Goal: Transaction & Acquisition: Obtain resource

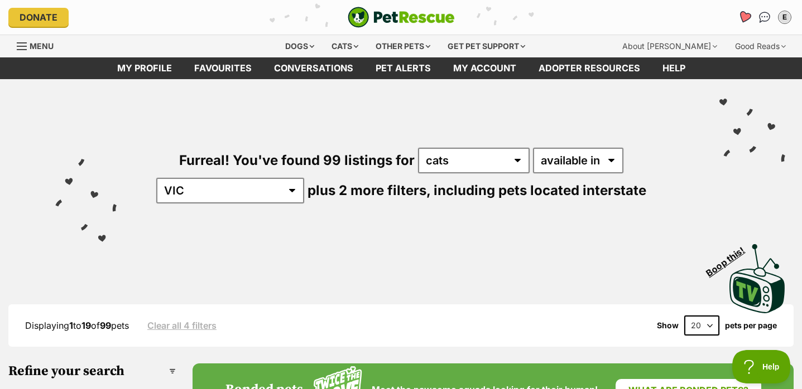
click at [742, 15] on icon "Favourites" at bounding box center [744, 17] width 13 height 13
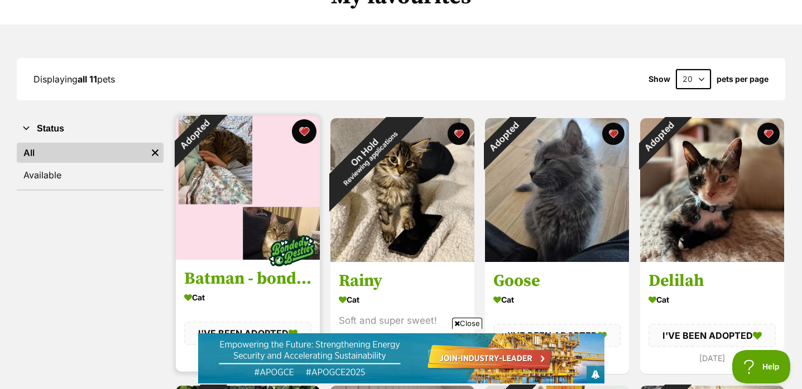
click at [306, 130] on button "favourite" at bounding box center [304, 131] width 25 height 25
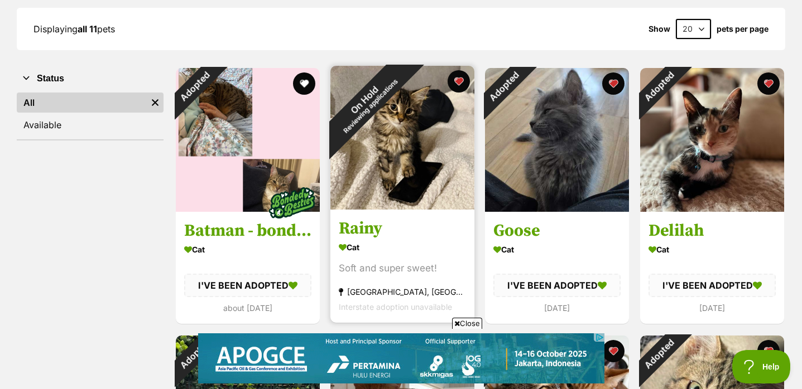
scroll to position [158, 0]
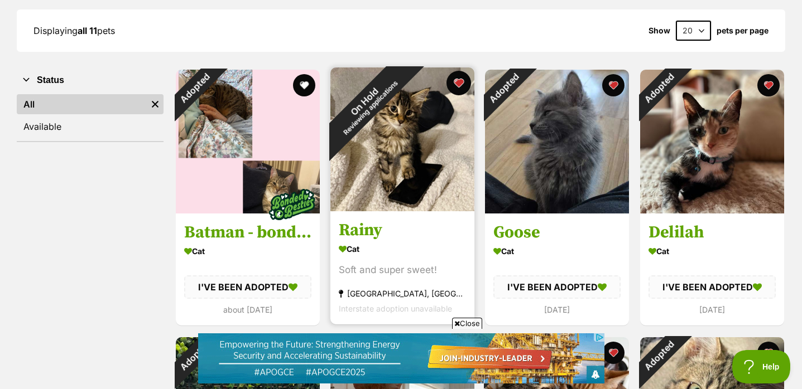
click at [460, 84] on button "favourite" at bounding box center [458, 83] width 25 height 25
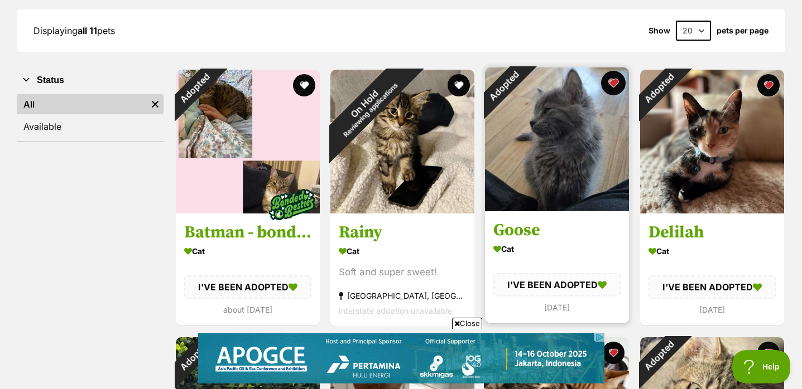
click at [615, 82] on button "favourite" at bounding box center [613, 83] width 25 height 25
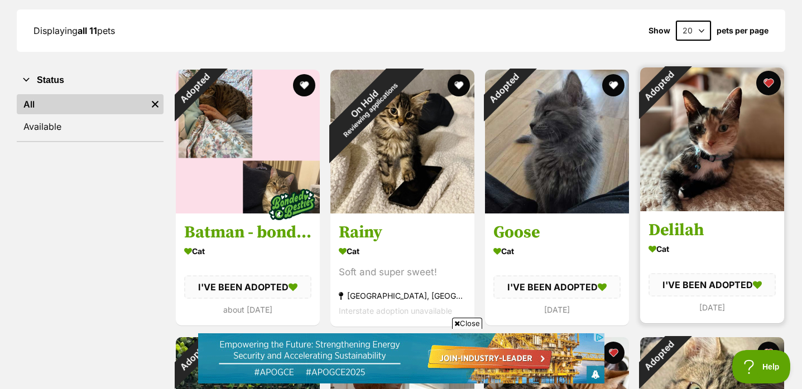
click at [772, 81] on button "favourite" at bounding box center [768, 83] width 25 height 25
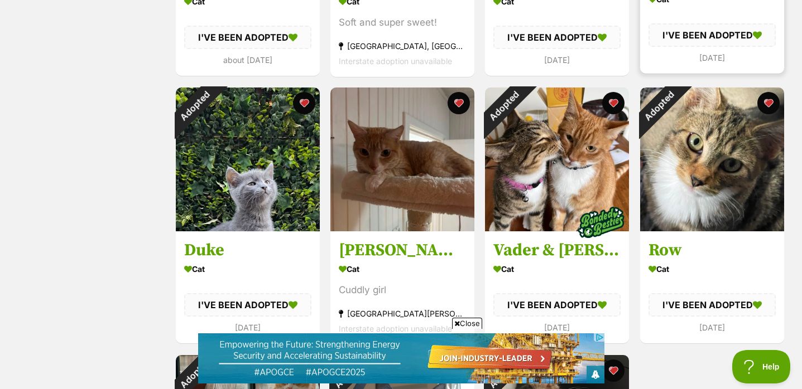
scroll to position [413, 0]
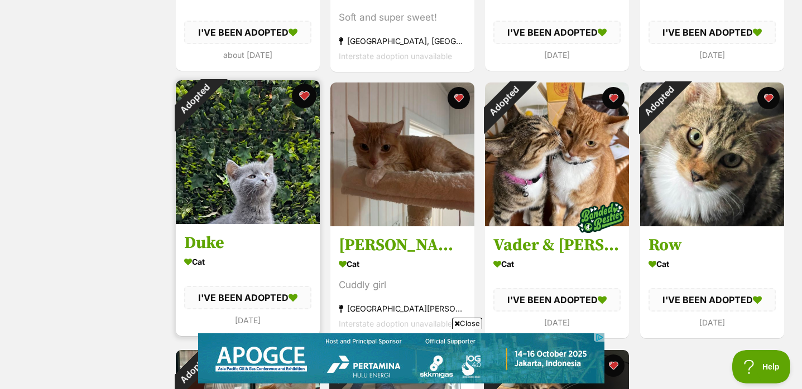
click at [305, 94] on button "favourite" at bounding box center [304, 96] width 25 height 25
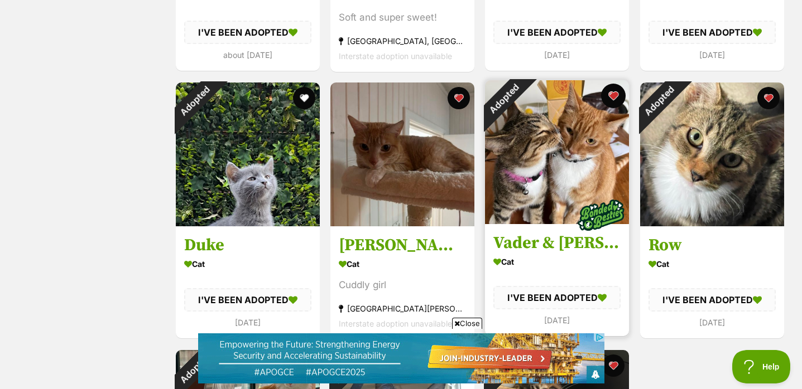
click at [610, 97] on button "favourite" at bounding box center [613, 96] width 25 height 25
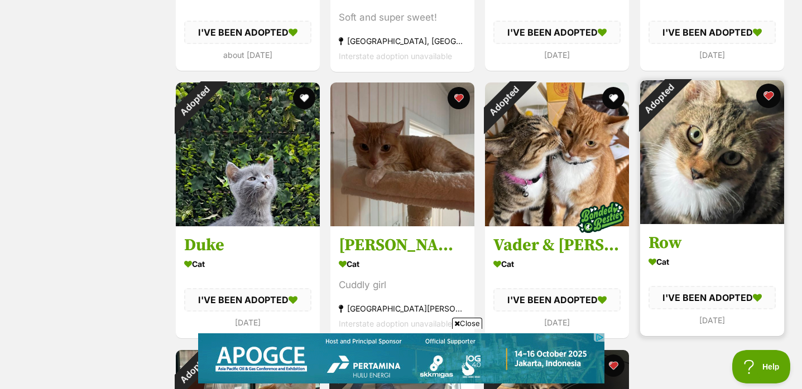
click at [771, 93] on button "favourite" at bounding box center [768, 96] width 25 height 25
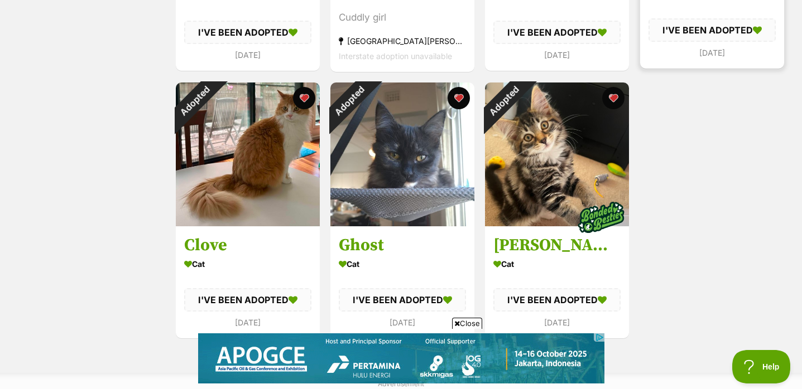
scroll to position [689, 0]
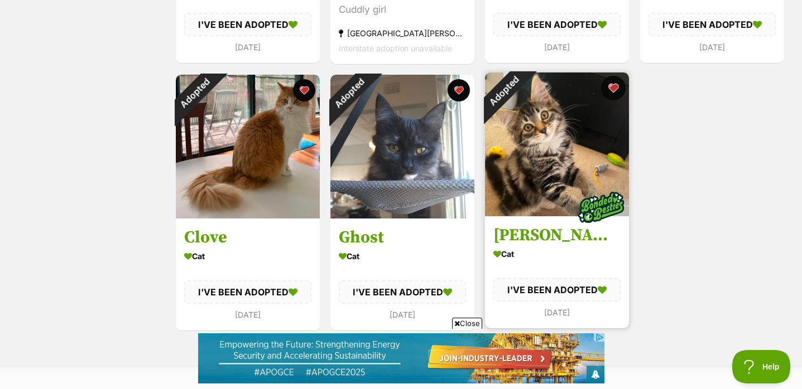
click at [617, 86] on button "favourite" at bounding box center [613, 88] width 25 height 25
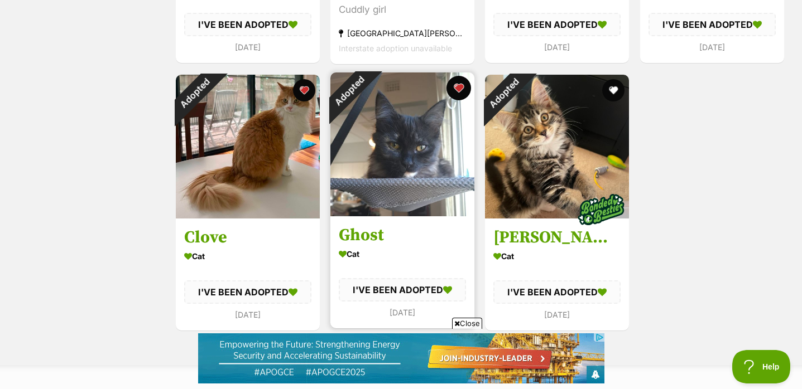
click at [459, 86] on button "favourite" at bounding box center [458, 88] width 25 height 25
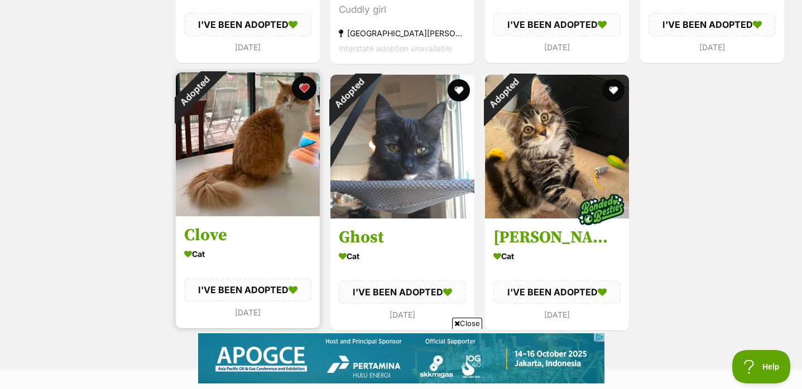
click at [302, 87] on button "favourite" at bounding box center [304, 88] width 25 height 25
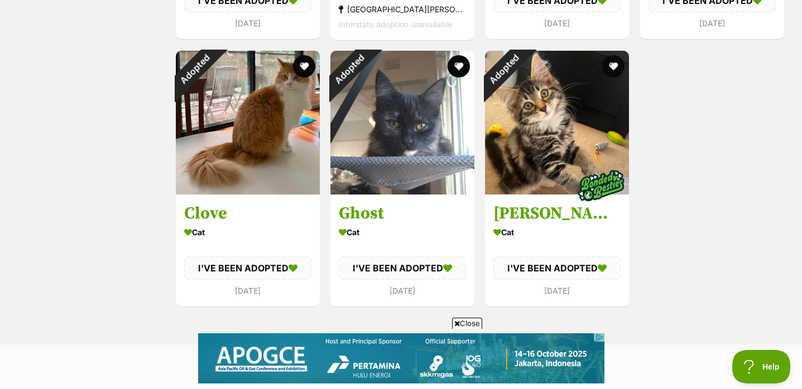
scroll to position [701, 0]
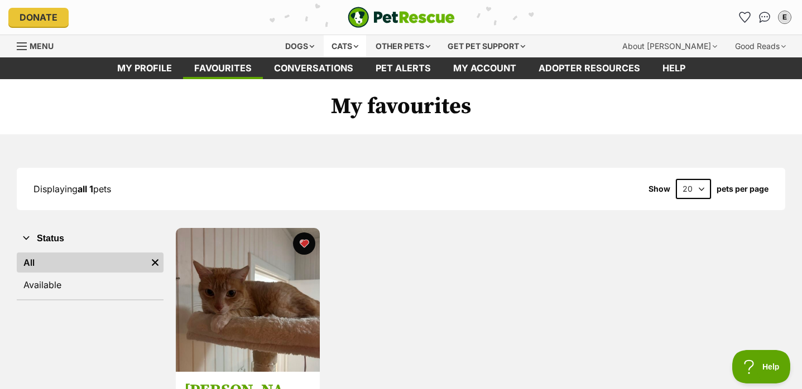
click at [346, 46] on div "Cats" at bounding box center [345, 46] width 42 height 22
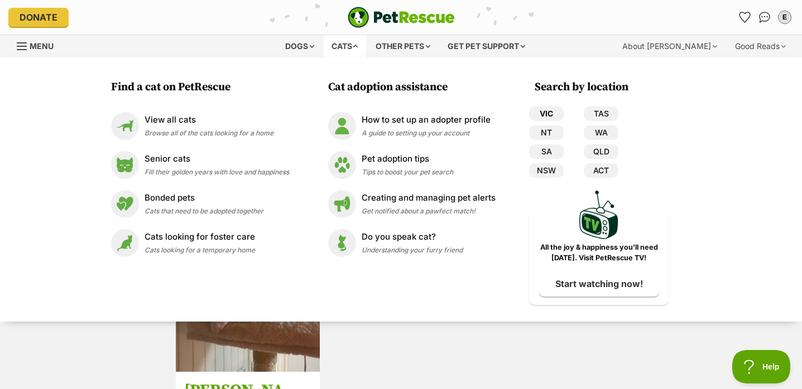
click at [551, 115] on link "VIC" at bounding box center [546, 114] width 35 height 15
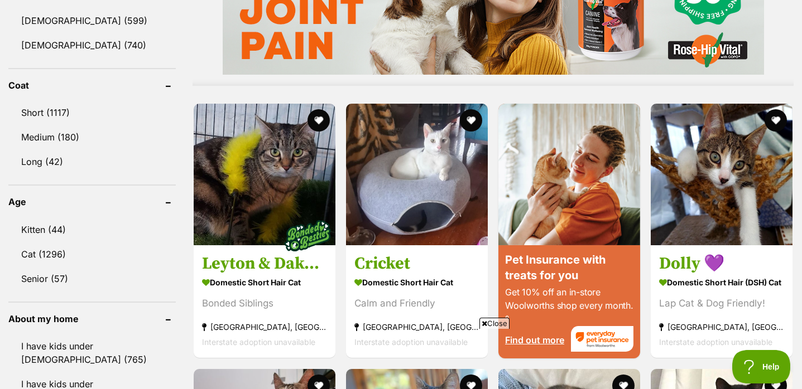
scroll to position [1022, 0]
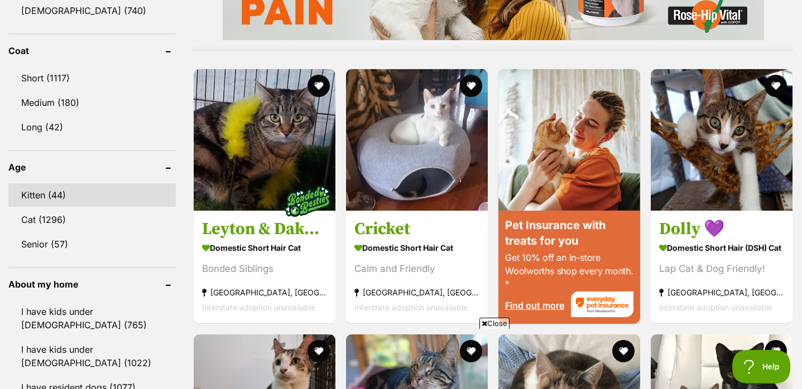
click at [55, 192] on link "Kitten (44)" at bounding box center [91, 195] width 167 height 23
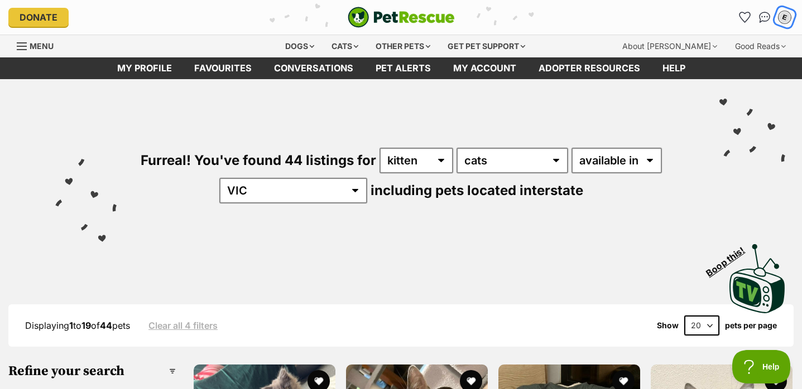
click at [780, 21] on div "E" at bounding box center [784, 17] width 15 height 15
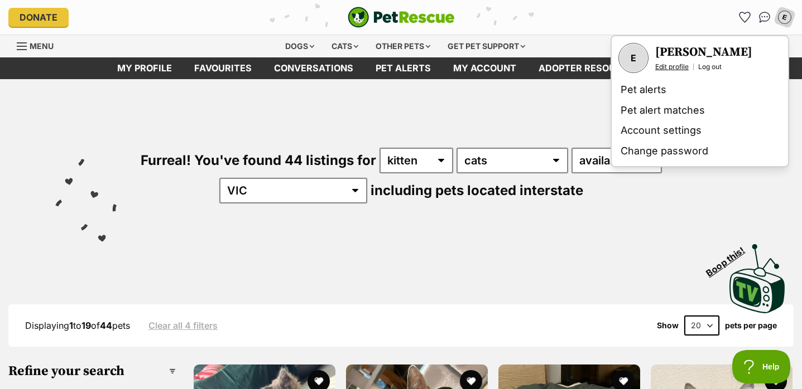
click at [670, 66] on link "Edit profile" at bounding box center [671, 66] width 33 height 9
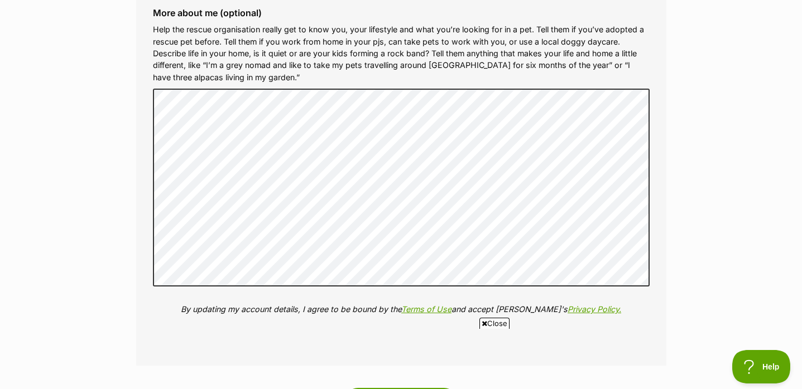
scroll to position [1225, 0]
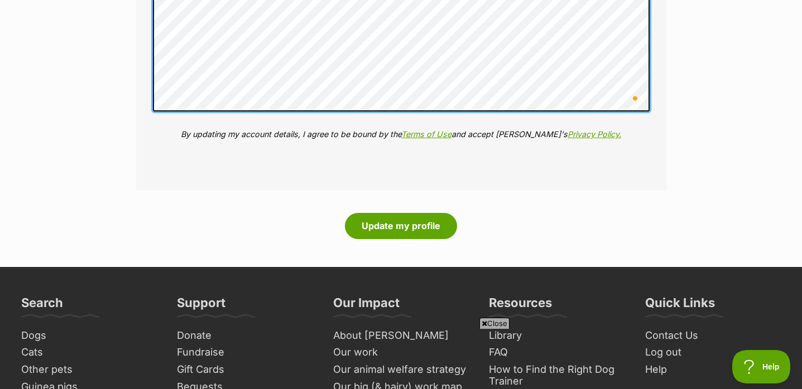
scroll to position [1417, 0]
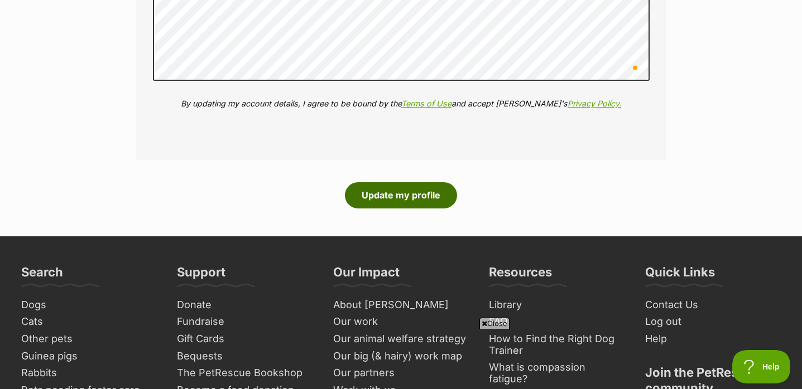
click at [415, 202] on button "Update my profile" at bounding box center [401, 195] width 112 height 26
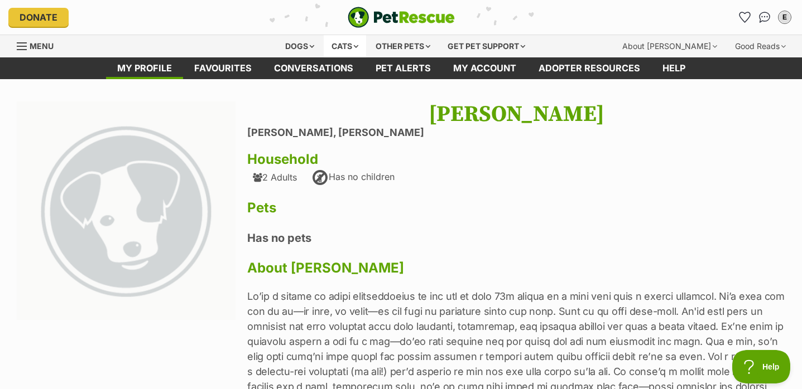
click at [352, 45] on div "Cats" at bounding box center [345, 46] width 42 height 22
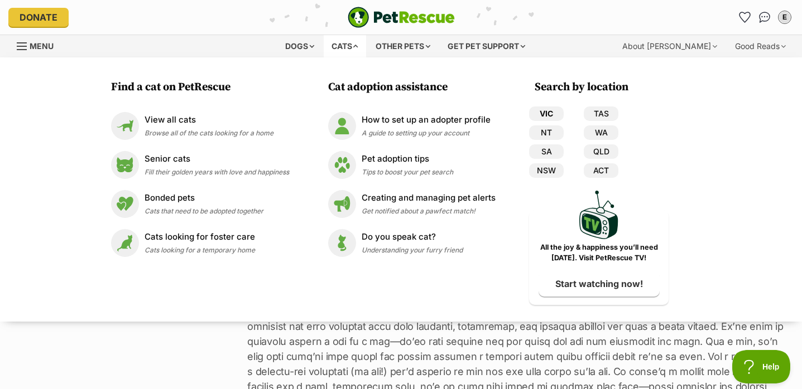
click at [554, 110] on link "VIC" at bounding box center [546, 114] width 35 height 15
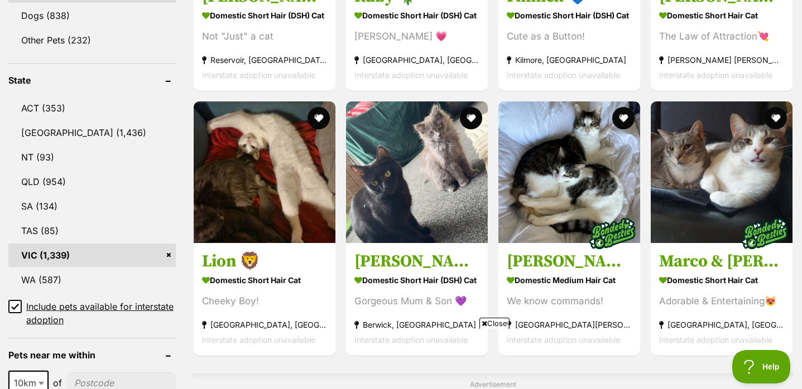
scroll to position [527, 0]
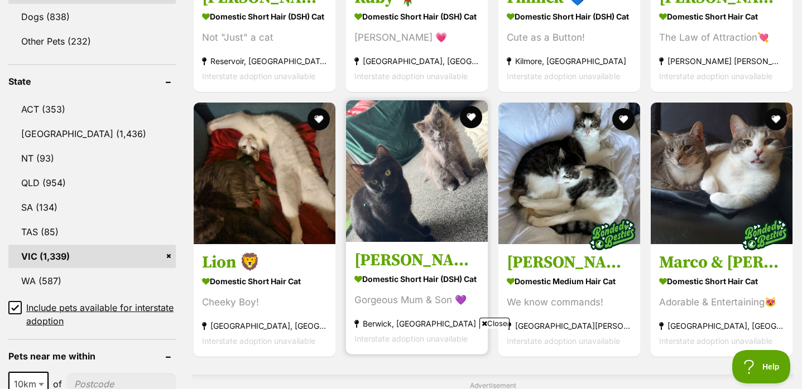
click at [398, 180] on img at bounding box center [417, 171] width 142 height 142
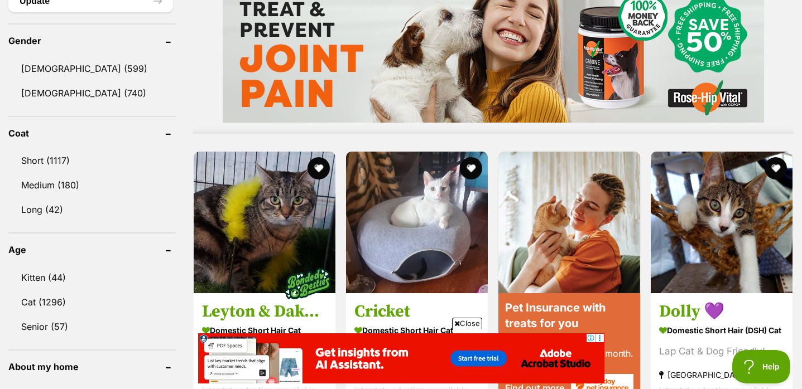
scroll to position [941, 0]
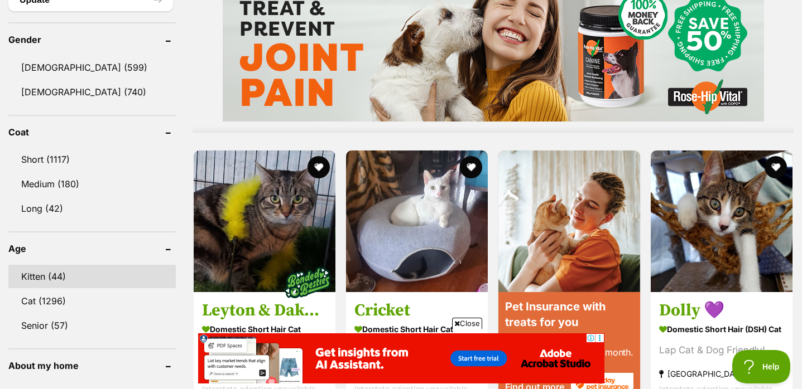
click at [77, 272] on link "Kitten (44)" at bounding box center [91, 276] width 167 height 23
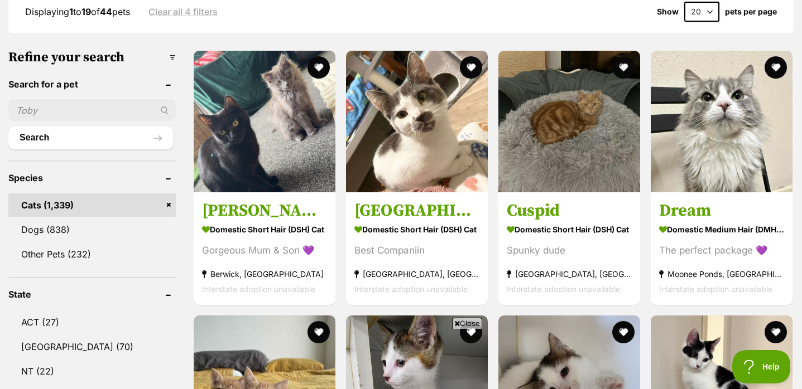
scroll to position [342, 0]
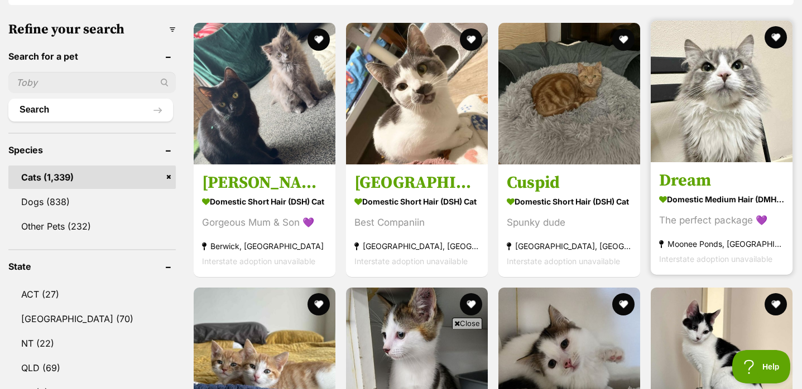
click at [729, 95] on img at bounding box center [722, 92] width 142 height 142
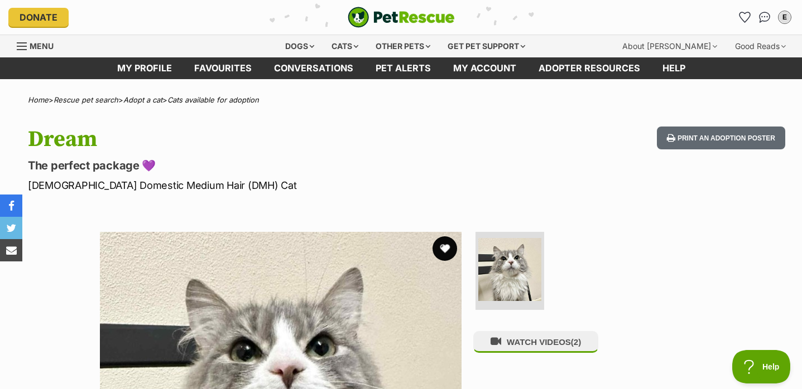
click at [447, 253] on button "favourite" at bounding box center [444, 249] width 25 height 25
click at [194, 99] on link "Cats available for adoption" at bounding box center [213, 99] width 92 height 9
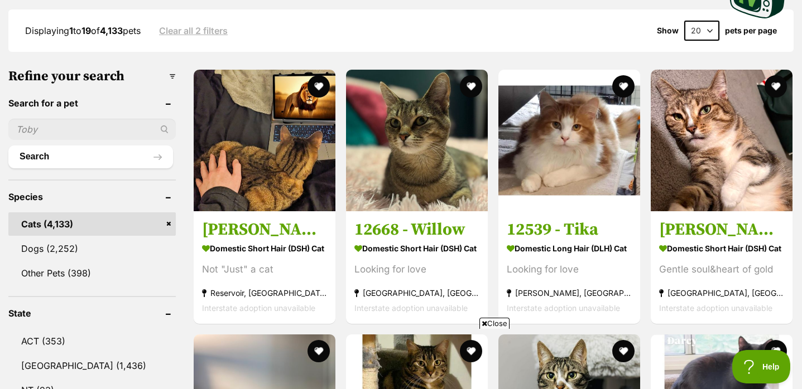
scroll to position [303, 0]
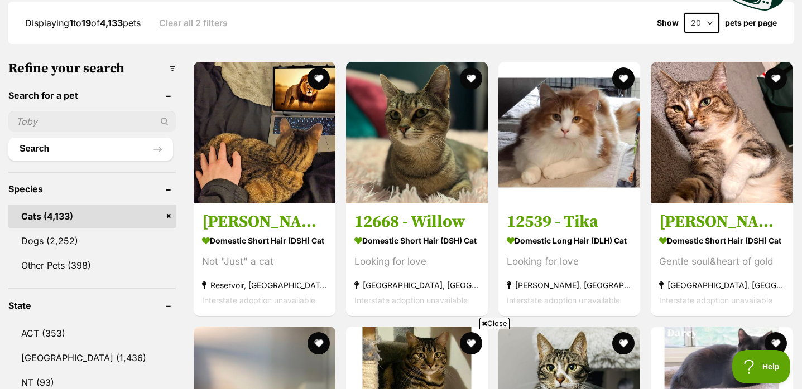
click at [492, 322] on span "Close" at bounding box center [494, 323] width 30 height 11
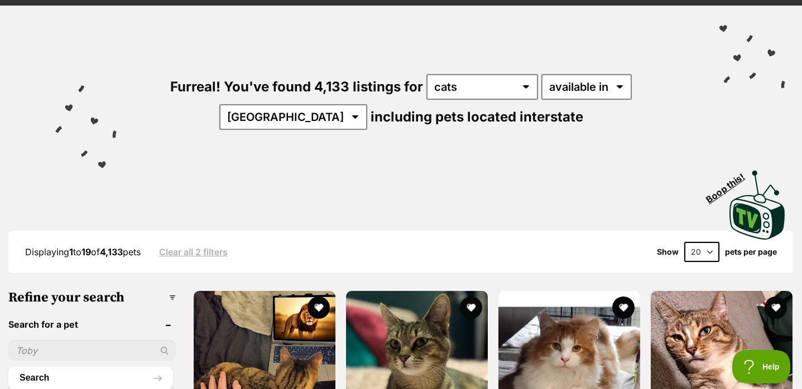
scroll to position [0, 0]
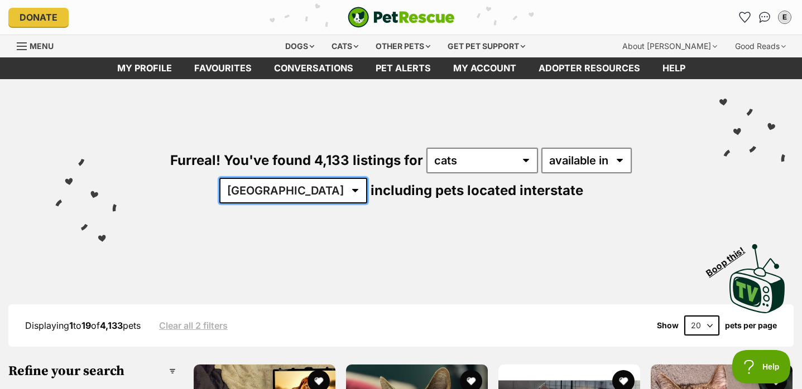
click at [367, 178] on select "Australia ACT NSW NT QLD SA TAS VIC WA" at bounding box center [293, 191] width 148 height 26
select select "VIC"
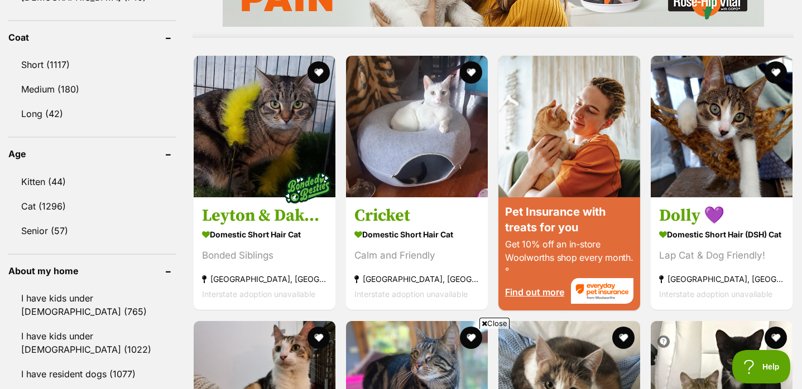
scroll to position [1035, 0]
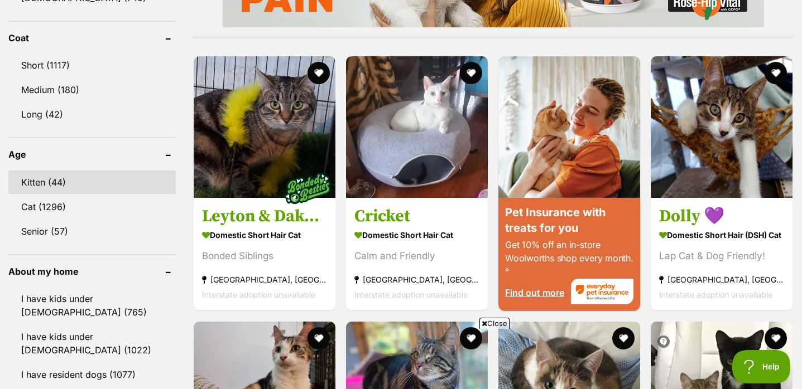
click at [59, 181] on link "Kitten (44)" at bounding box center [91, 182] width 167 height 23
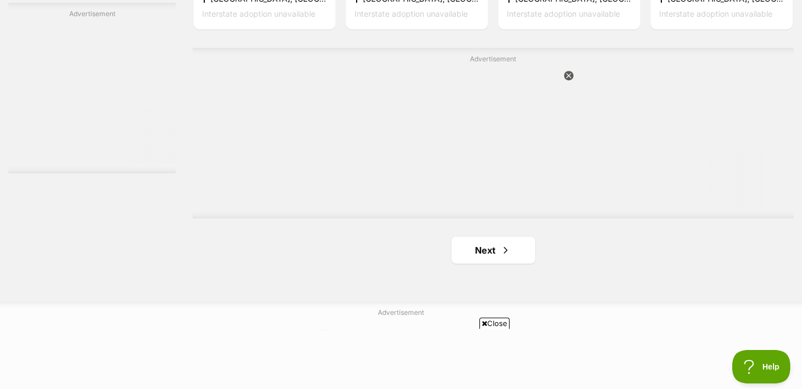
scroll to position [2014, 0]
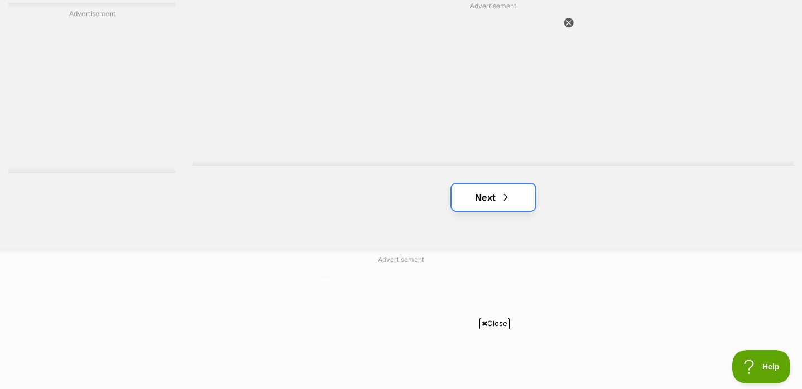
click at [462, 201] on link "Next" at bounding box center [493, 197] width 84 height 27
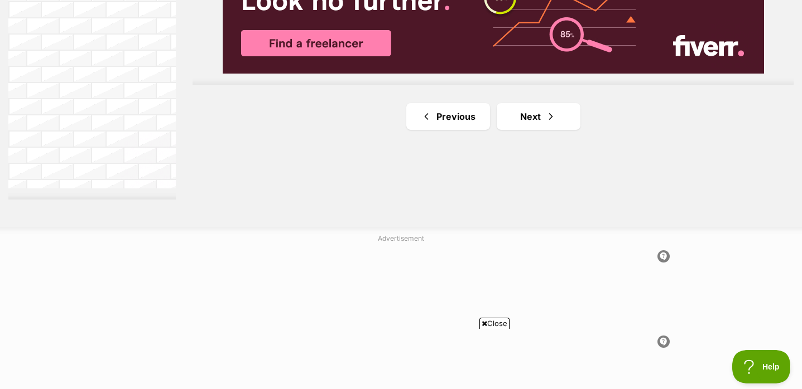
scroll to position [2116, 0]
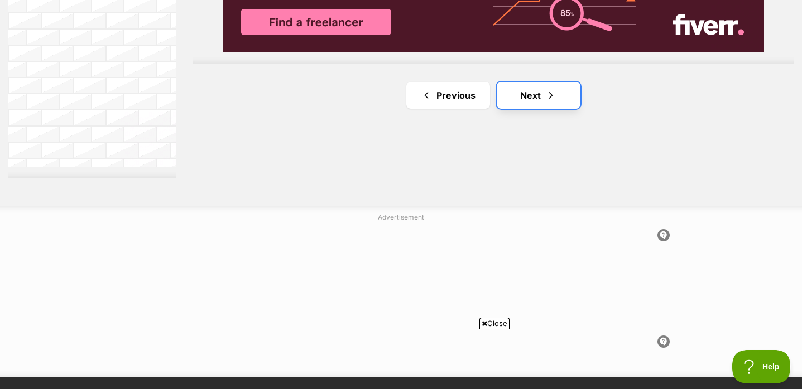
click at [528, 96] on link "Next" at bounding box center [539, 95] width 84 height 27
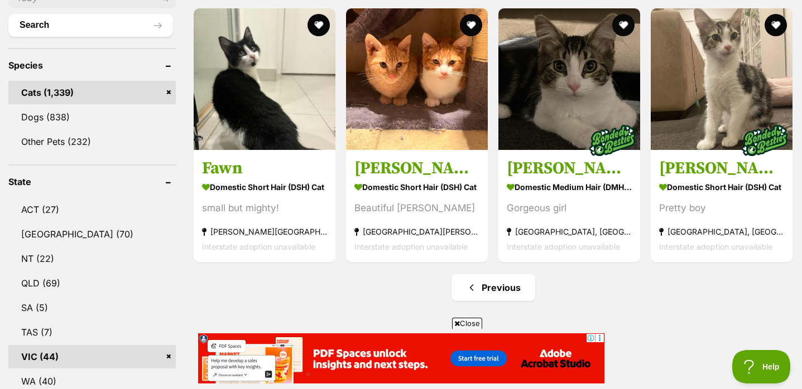
scroll to position [421, 0]
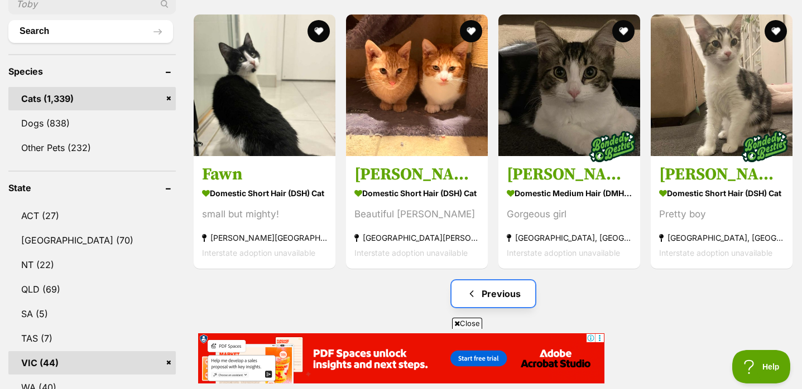
click at [501, 296] on link "Previous" at bounding box center [493, 294] width 84 height 27
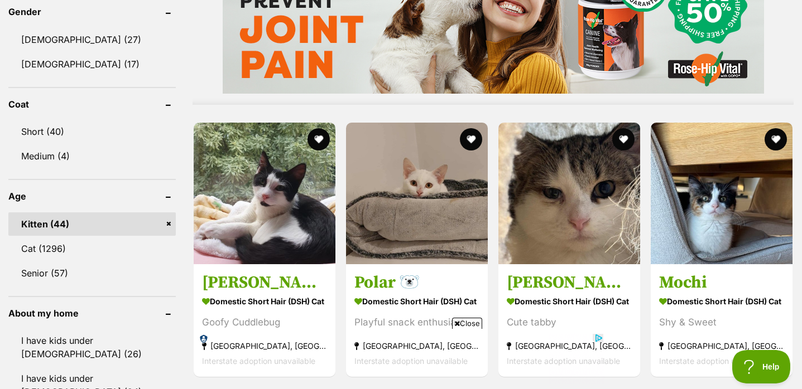
scroll to position [984, 0]
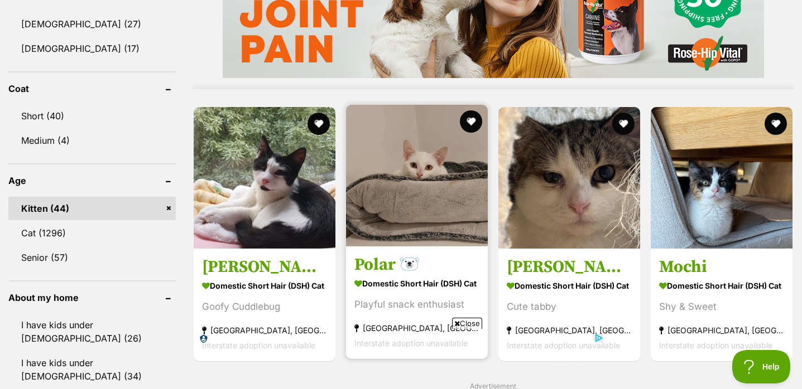
click at [400, 199] on img at bounding box center [417, 176] width 142 height 142
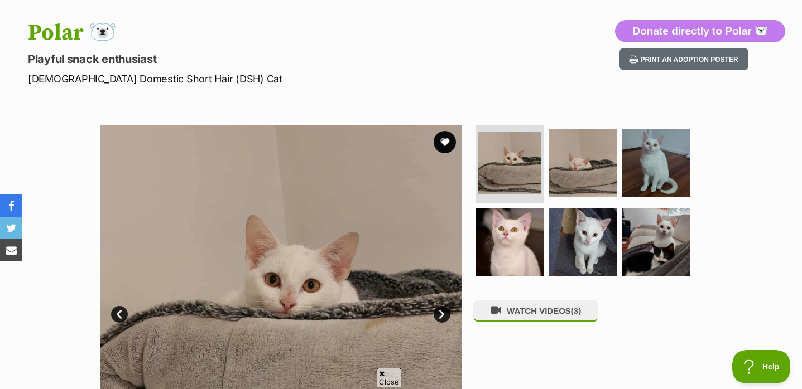
scroll to position [107, 0]
click at [594, 167] on img at bounding box center [583, 163] width 72 height 72
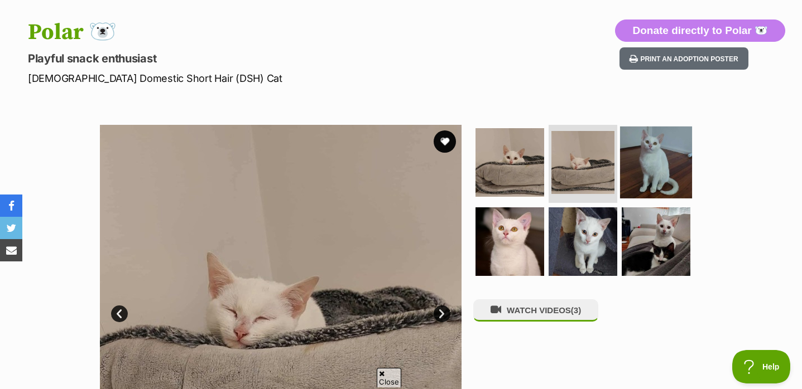
scroll to position [0, 0]
click at [637, 163] on img at bounding box center [656, 163] width 72 height 72
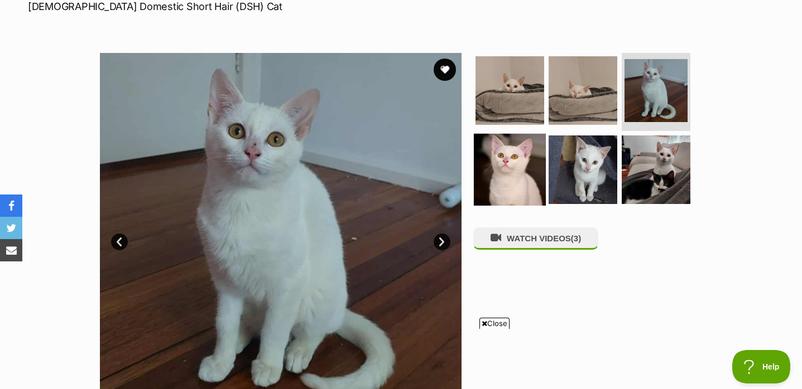
click at [502, 161] on img at bounding box center [510, 169] width 72 height 72
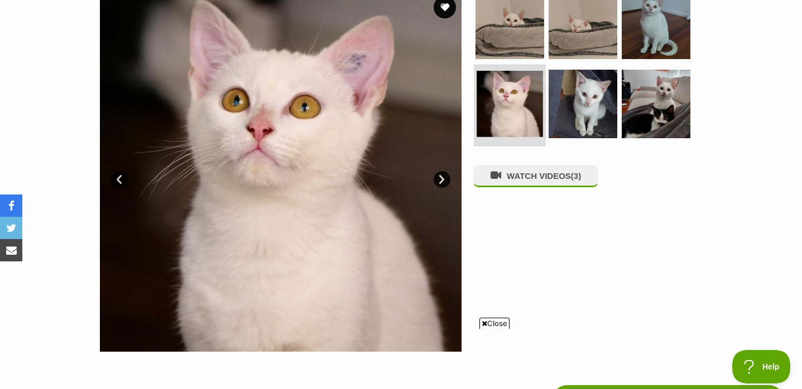
scroll to position [244, 0]
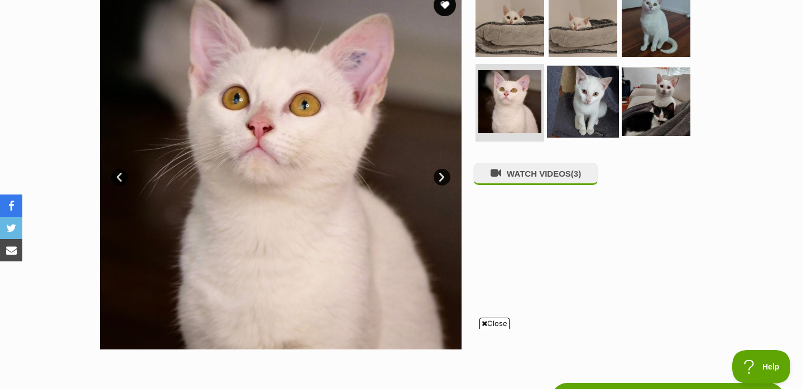
click at [582, 108] on img at bounding box center [583, 101] width 72 height 72
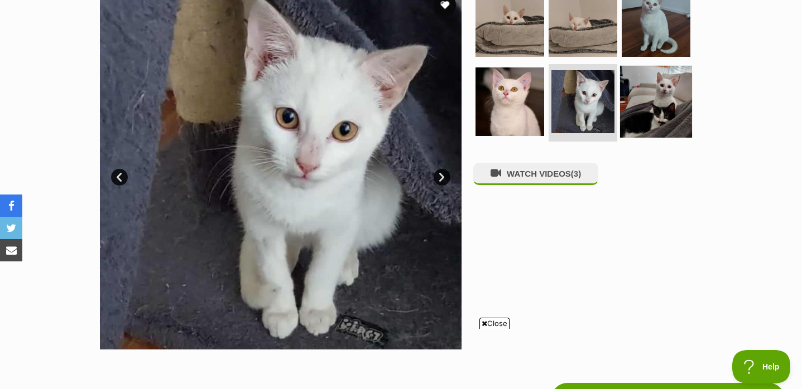
click at [661, 93] on img at bounding box center [656, 101] width 72 height 72
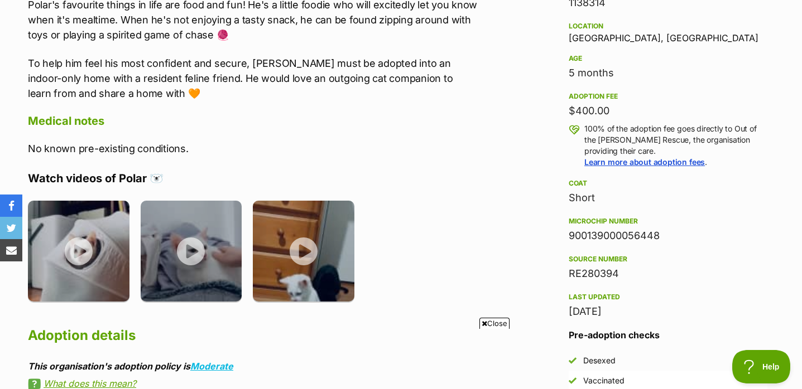
scroll to position [731, 0]
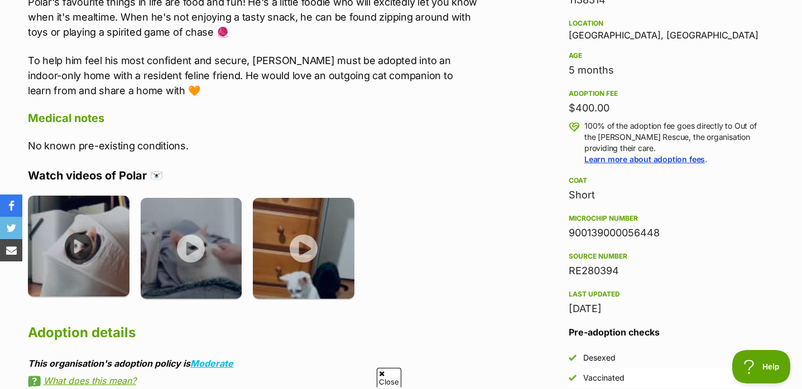
click at [75, 246] on img at bounding box center [79, 247] width 102 height 102
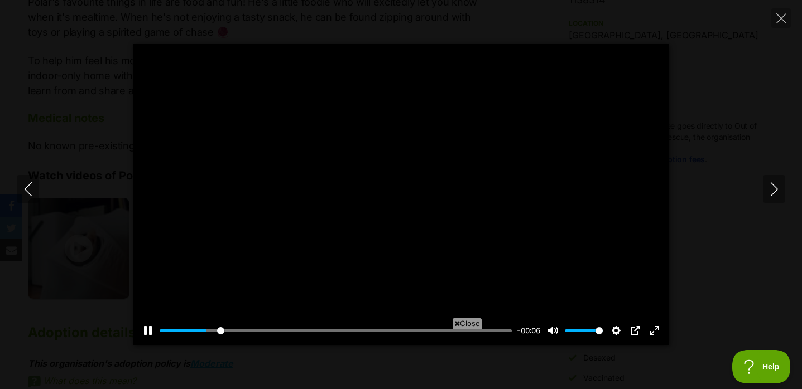
scroll to position [0, 0]
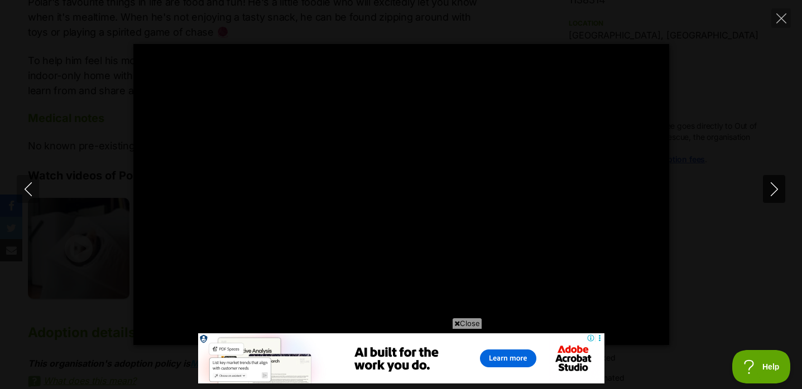
type input "100"
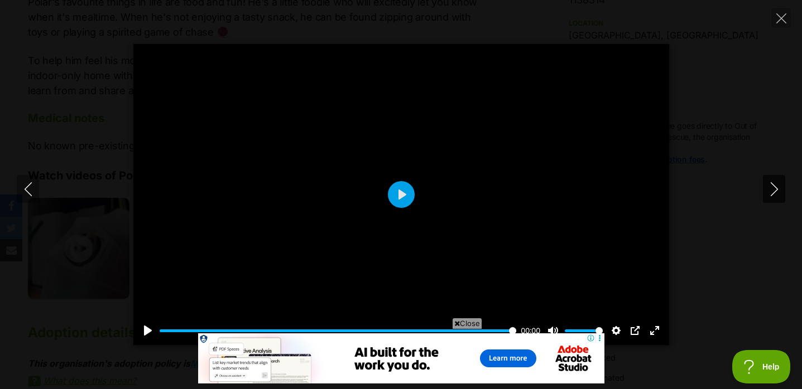
click at [775, 184] on icon "Next" at bounding box center [774, 189] width 14 height 14
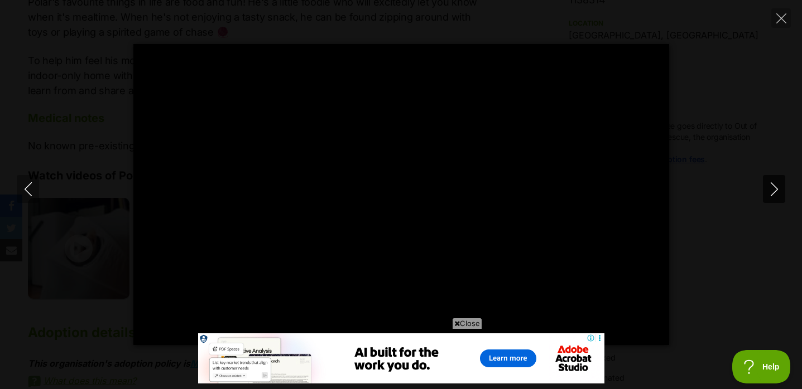
click at [775, 184] on icon "Next" at bounding box center [774, 189] width 14 height 14
type input "59.39"
click at [777, 11] on button "Close" at bounding box center [781, 18] width 20 height 20
type input "36.77"
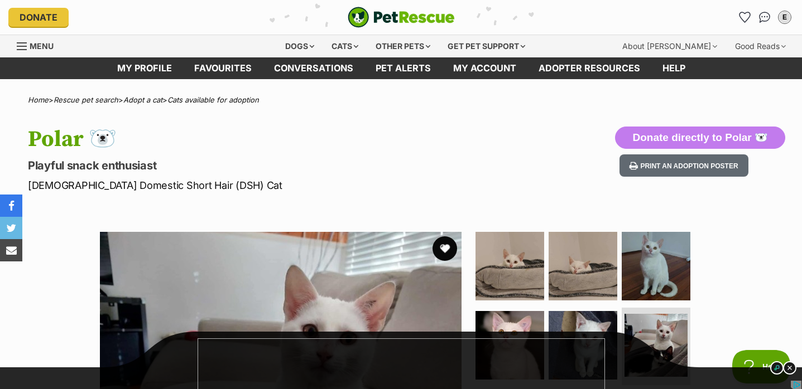
click at [443, 244] on button "favourite" at bounding box center [444, 249] width 25 height 25
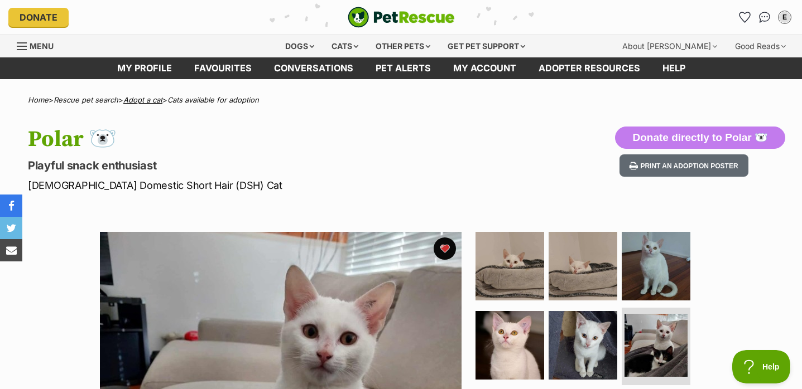
click at [146, 102] on link "Adopt a cat" at bounding box center [142, 99] width 39 height 9
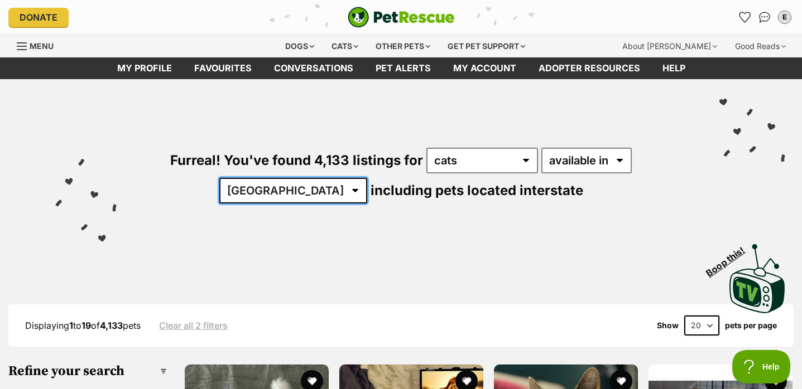
click at [367, 178] on select "Australia ACT NSW NT QLD SA TAS VIC WA" at bounding box center [293, 191] width 148 height 26
select select "VIC"
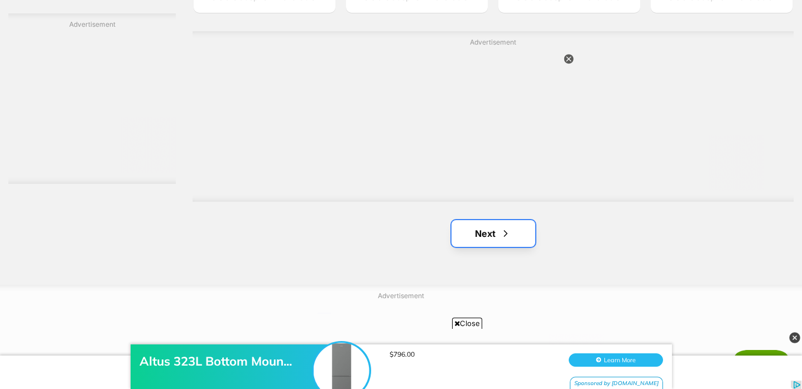
click at [490, 243] on link "Next" at bounding box center [493, 233] width 84 height 27
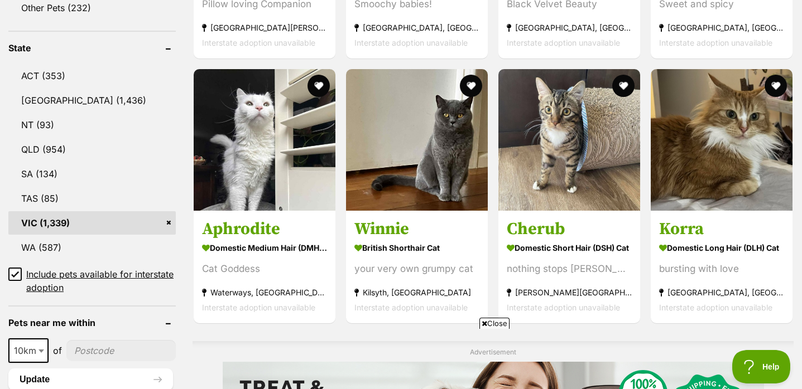
scroll to position [569, 0]
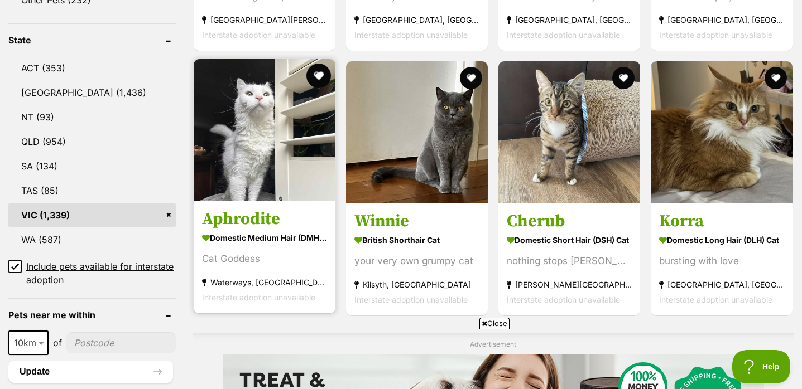
click at [321, 74] on button "favourite" at bounding box center [318, 76] width 25 height 25
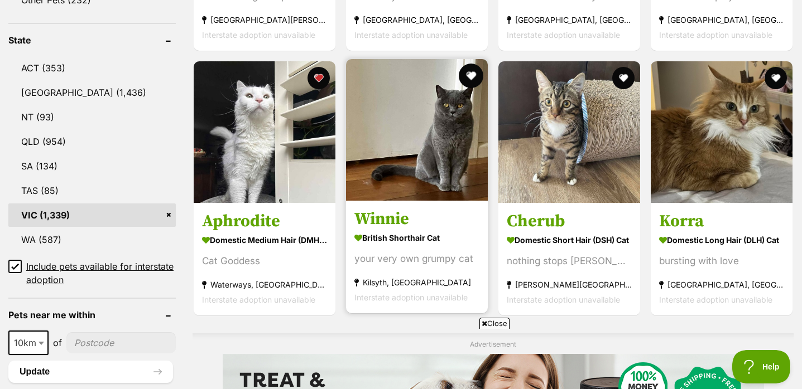
click at [471, 73] on button "favourite" at bounding box center [471, 76] width 25 height 25
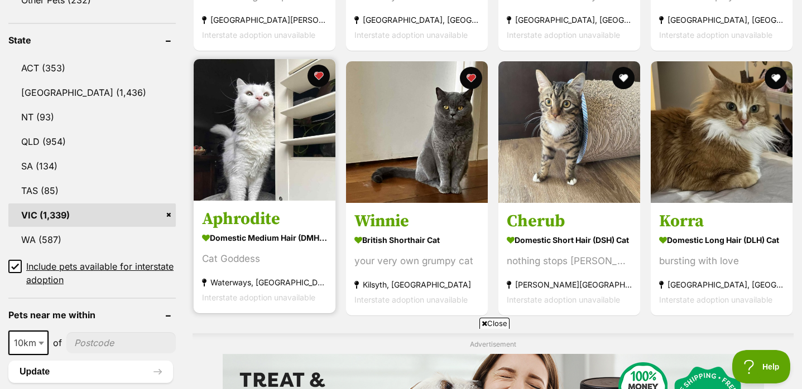
click at [233, 213] on h3 "Aphrodite" at bounding box center [264, 219] width 125 height 21
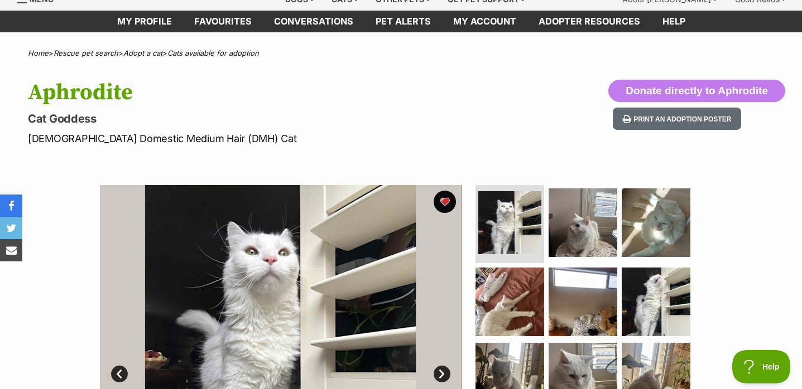
scroll to position [27, 0]
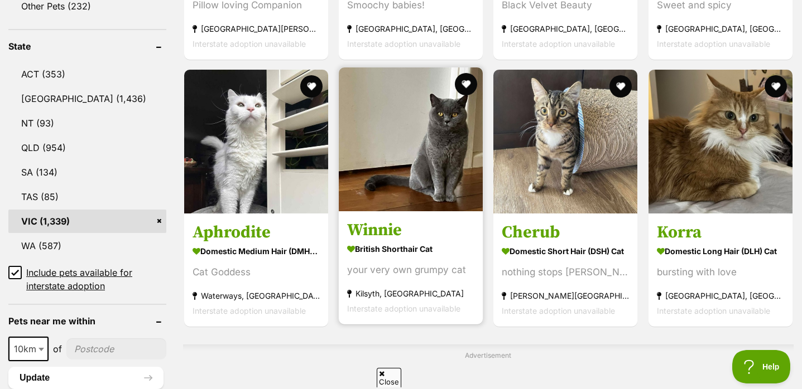
click at [391, 230] on h3 "Winnie" at bounding box center [410, 230] width 127 height 21
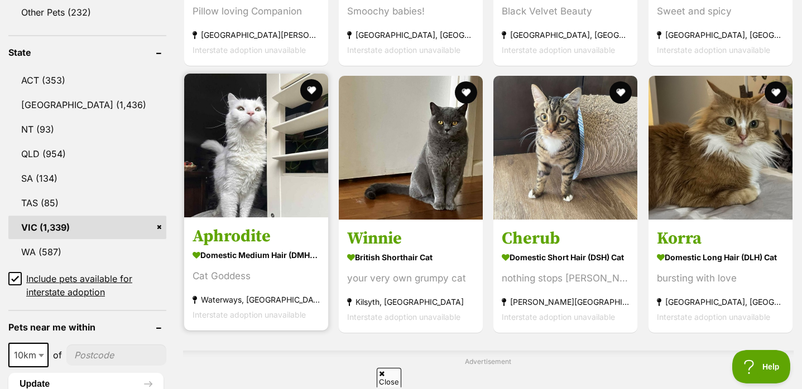
click at [262, 234] on h3 "Aphrodite" at bounding box center [255, 236] width 127 height 21
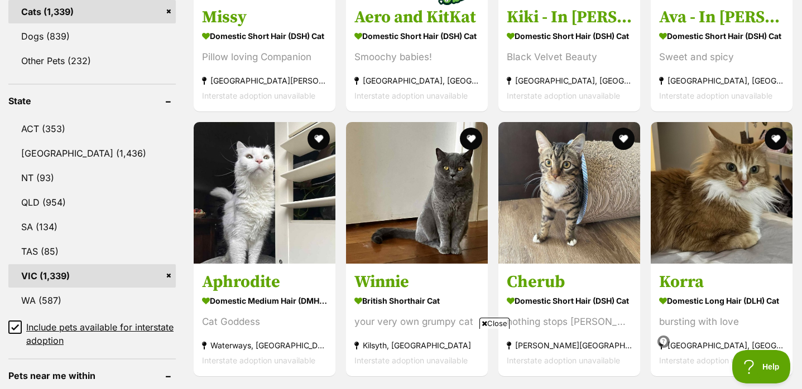
scroll to position [511, 0]
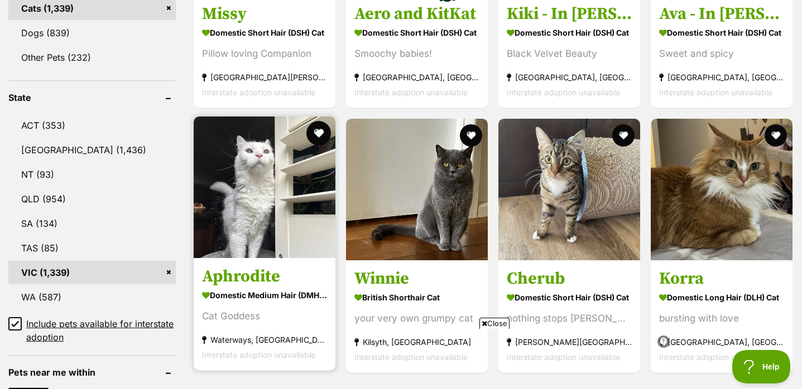
click at [321, 128] on button "favourite" at bounding box center [318, 133] width 25 height 25
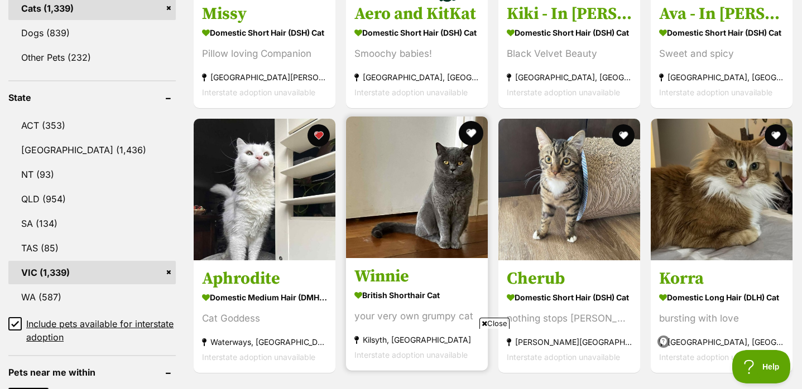
click at [473, 133] on button "favourite" at bounding box center [471, 133] width 25 height 25
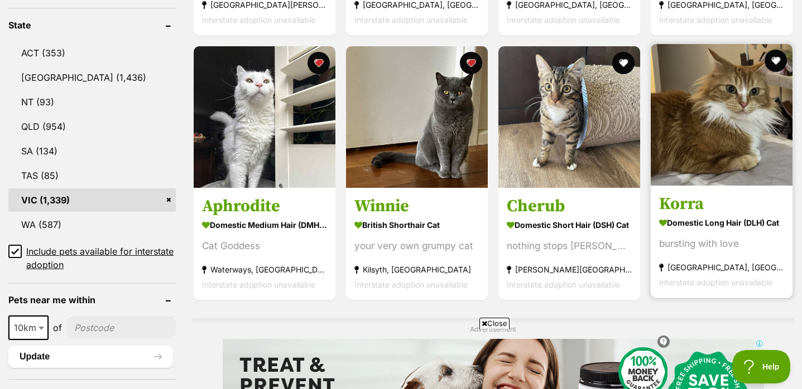
scroll to position [585, 0]
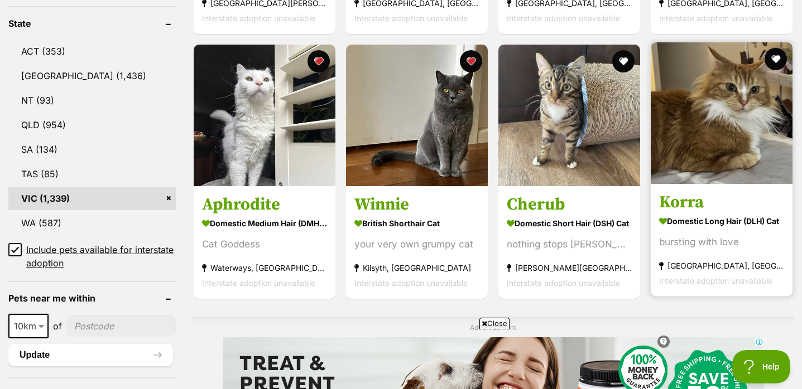
click at [681, 207] on h3 "Korra" at bounding box center [721, 202] width 125 height 21
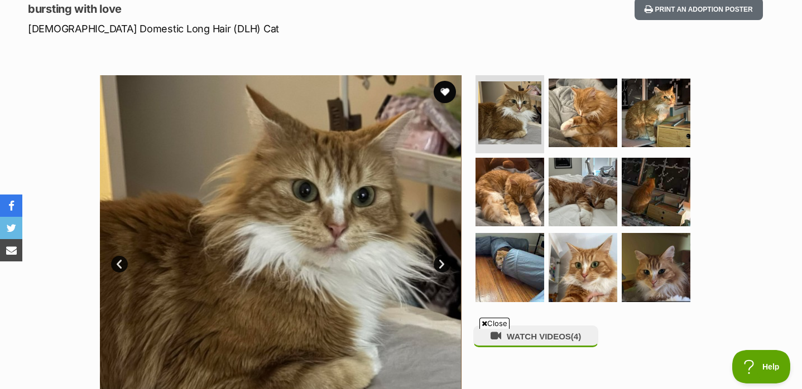
scroll to position [153, 0]
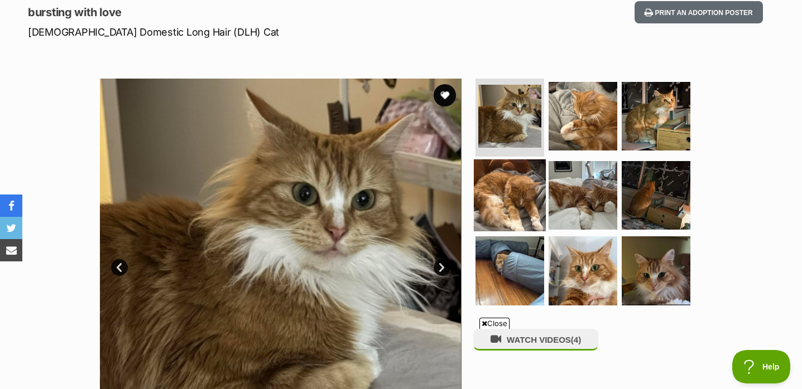
click at [499, 187] on img at bounding box center [510, 195] width 72 height 72
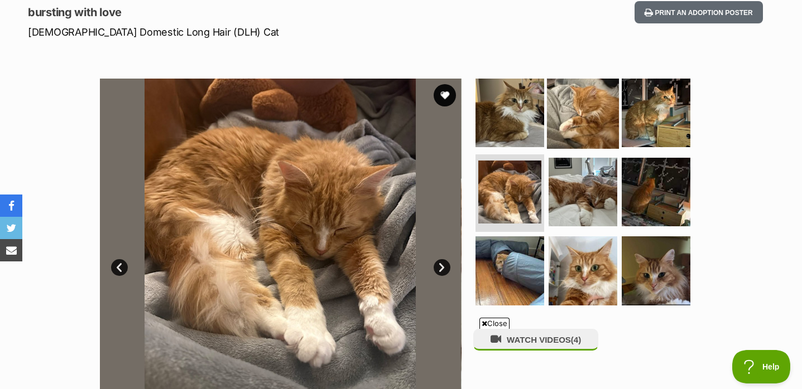
click at [572, 138] on img at bounding box center [583, 113] width 72 height 72
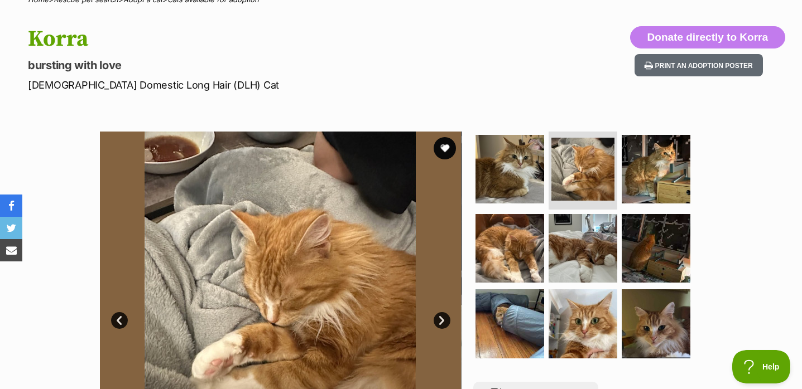
scroll to position [0, 0]
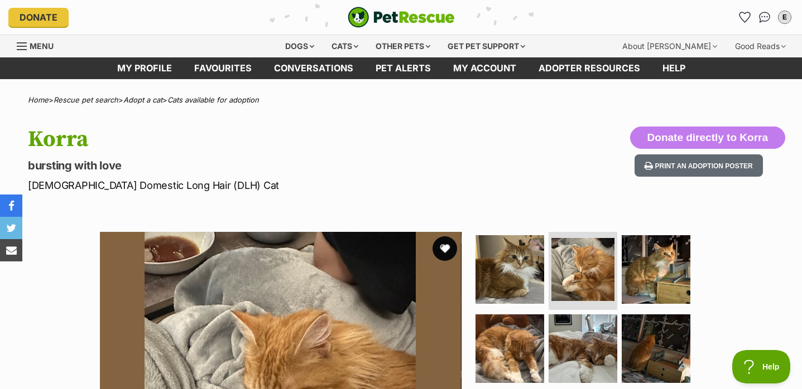
click at [441, 249] on button "favourite" at bounding box center [444, 249] width 25 height 25
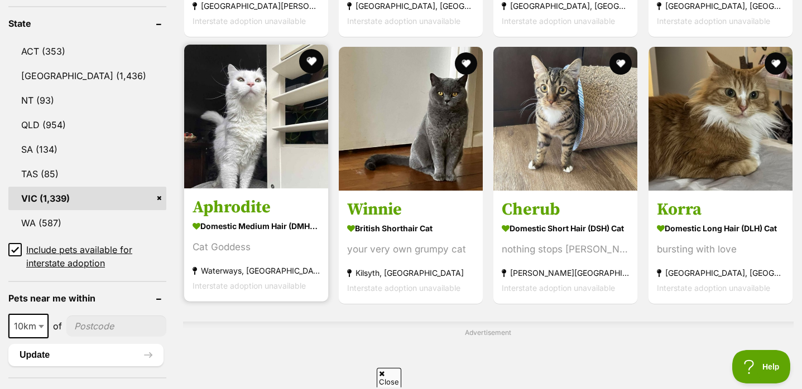
click at [308, 55] on button "favourite" at bounding box center [311, 61] width 25 height 25
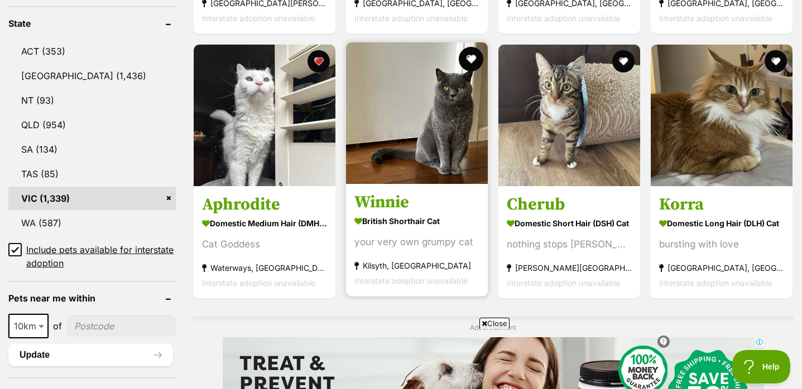
click at [464, 61] on button "favourite" at bounding box center [471, 59] width 25 height 25
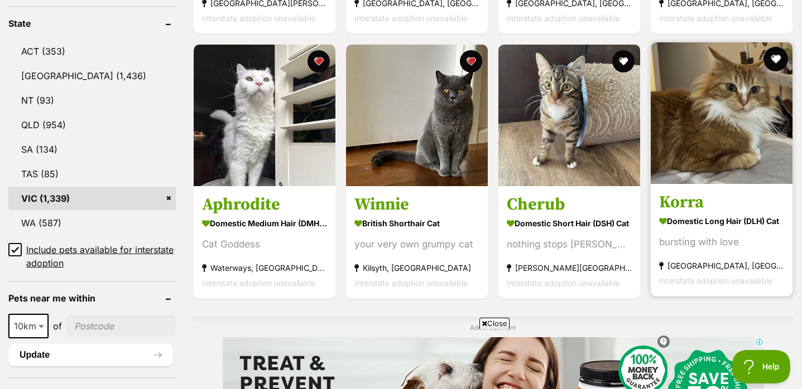
click at [774, 64] on button "favourite" at bounding box center [775, 59] width 25 height 25
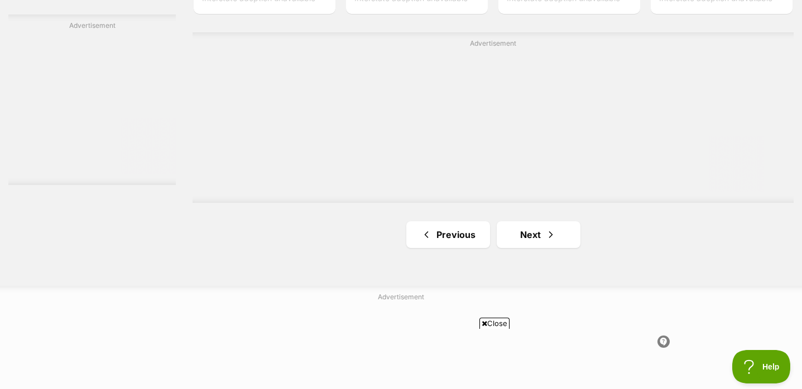
scroll to position [1980, 0]
click at [529, 225] on link "Next" at bounding box center [539, 231] width 84 height 27
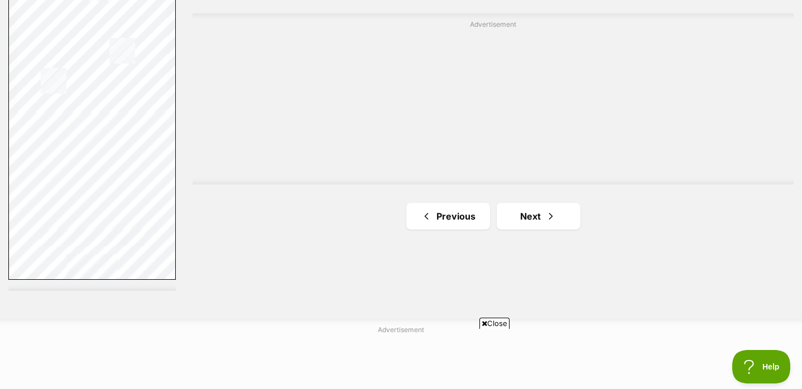
scroll to position [2112, 0]
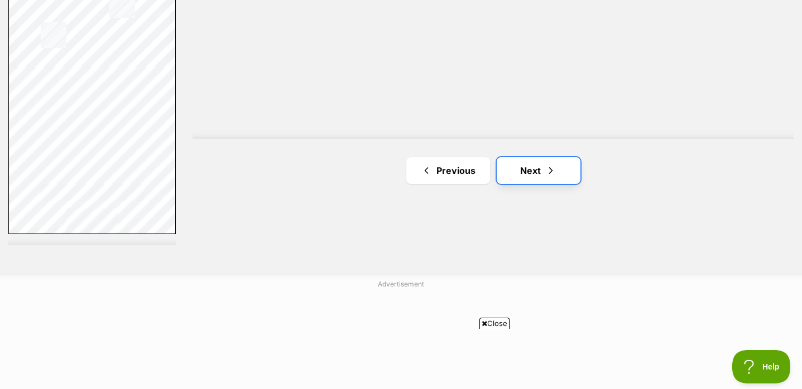
click at [521, 165] on link "Next" at bounding box center [539, 170] width 84 height 27
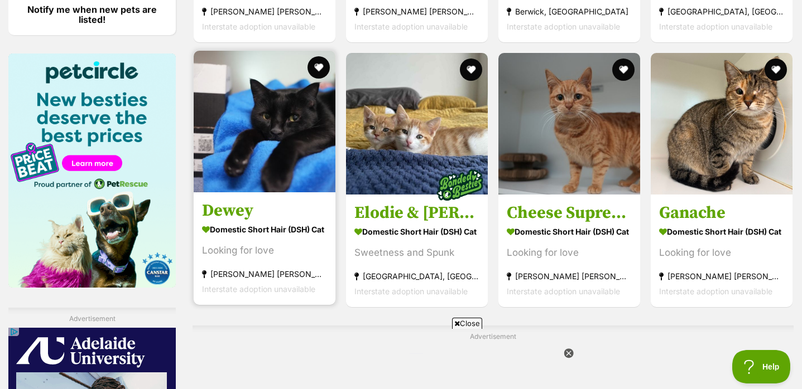
click at [281, 158] on img at bounding box center [265, 122] width 142 height 142
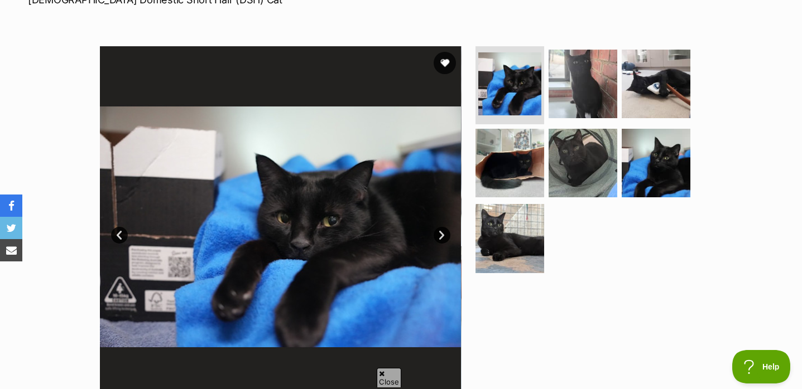
click at [437, 233] on link "Next" at bounding box center [442, 235] width 17 height 17
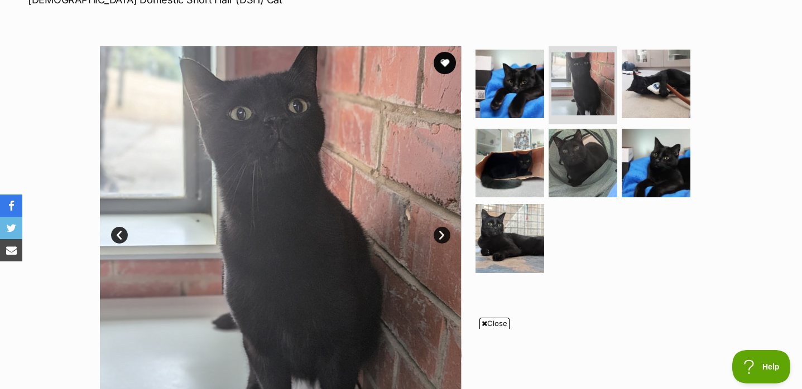
click at [440, 233] on link "Next" at bounding box center [442, 235] width 17 height 17
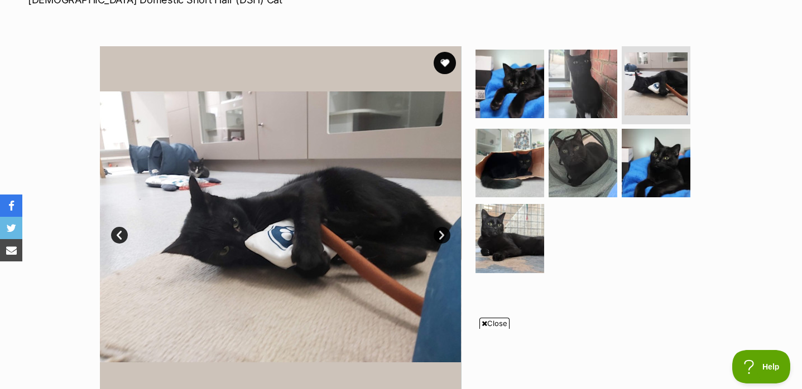
click at [440, 233] on link "Next" at bounding box center [442, 235] width 17 height 17
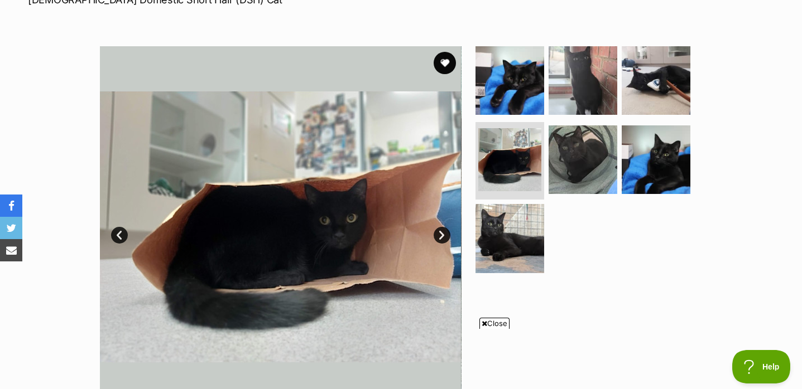
click at [440, 233] on link "Next" at bounding box center [442, 235] width 17 height 17
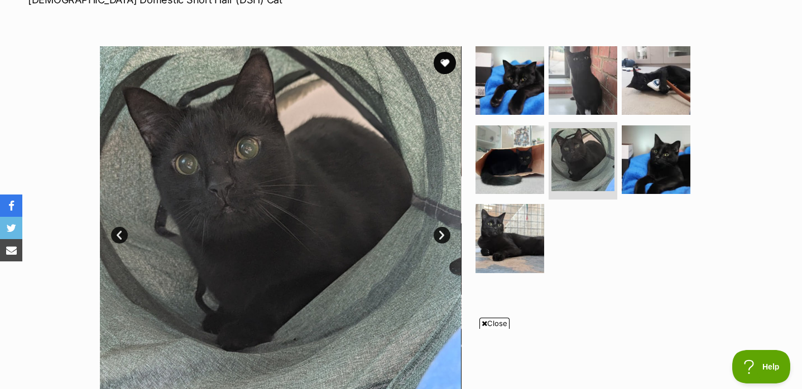
click at [440, 233] on link "Next" at bounding box center [442, 235] width 17 height 17
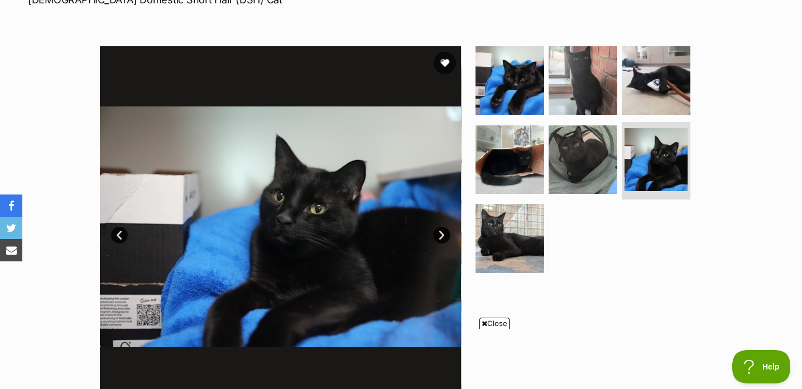
click at [440, 233] on link "Next" at bounding box center [442, 235] width 17 height 17
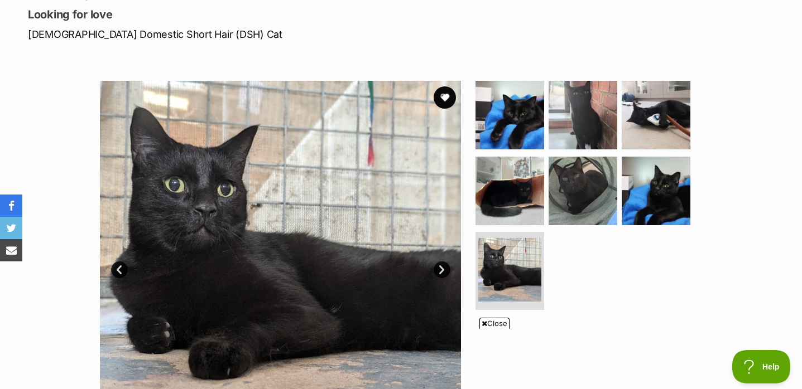
scroll to position [140, 0]
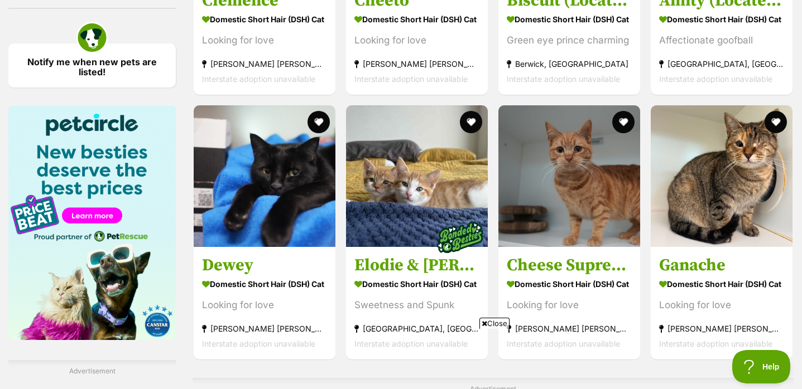
click at [496, 324] on span "Close" at bounding box center [494, 323] width 30 height 11
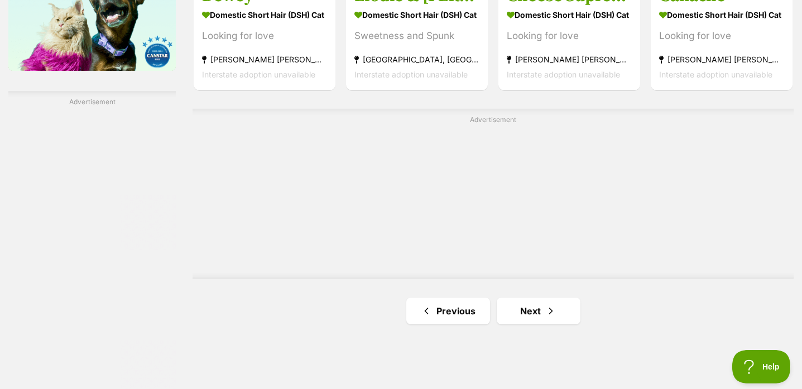
scroll to position [1904, 0]
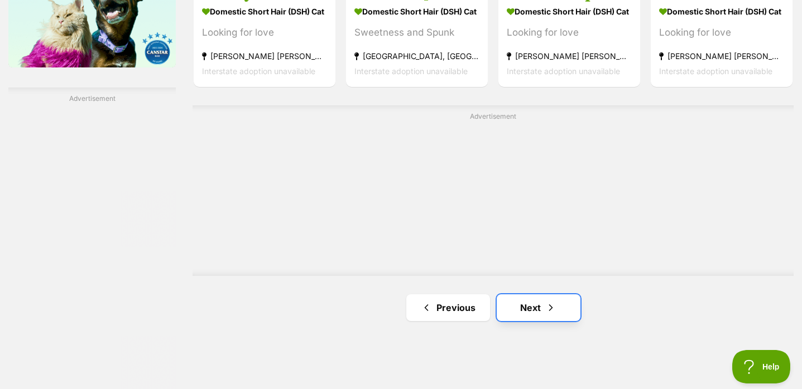
click at [530, 295] on link "Next" at bounding box center [539, 308] width 84 height 27
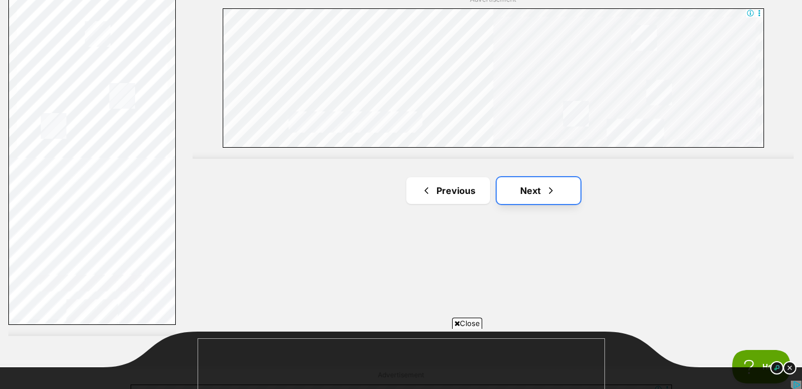
click at [519, 197] on link "Next" at bounding box center [539, 190] width 84 height 27
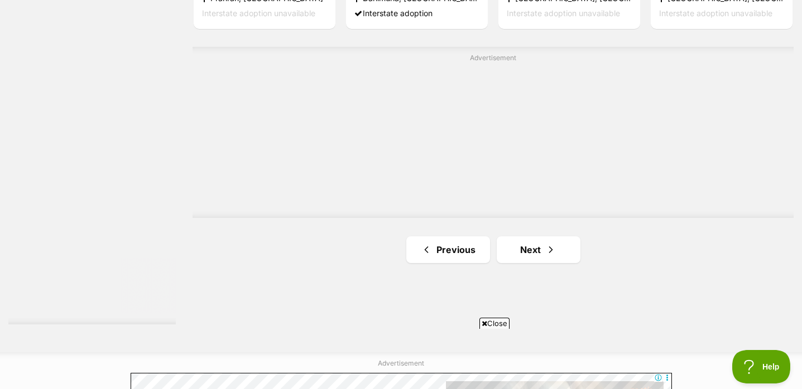
scroll to position [2035, 0]
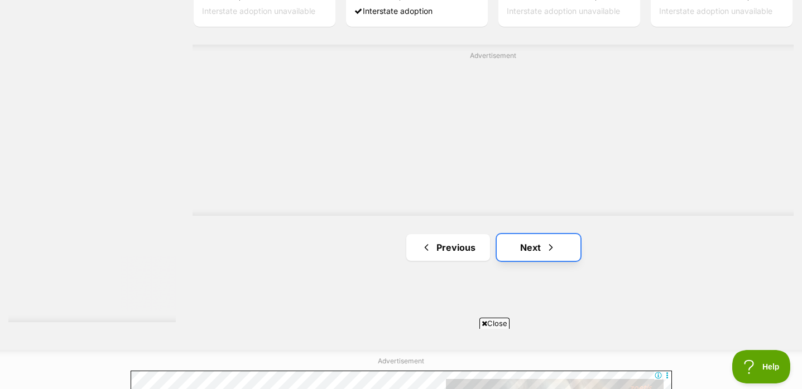
click at [511, 238] on link "Next" at bounding box center [539, 247] width 84 height 27
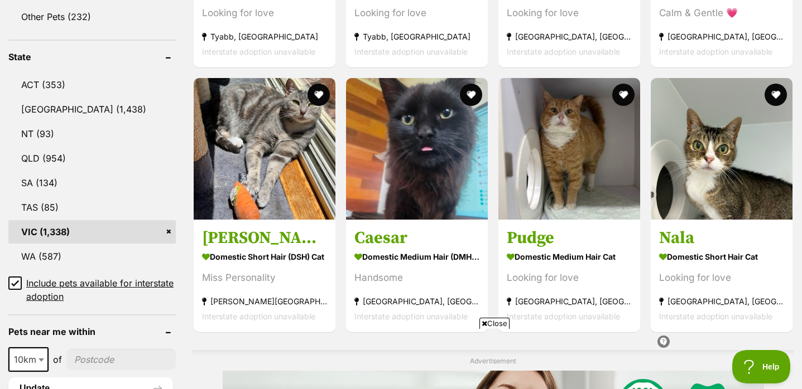
scroll to position [557, 0]
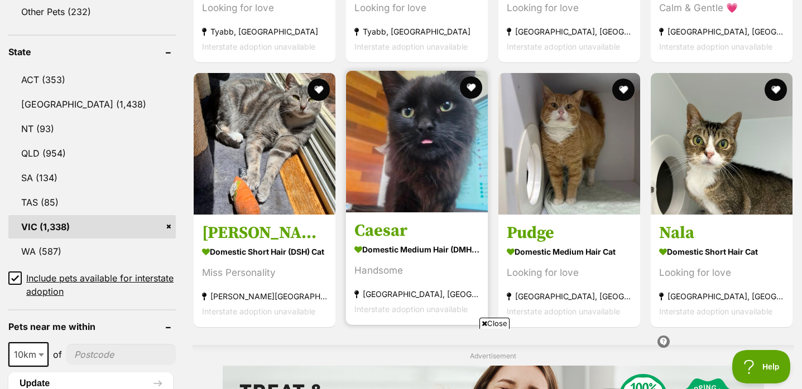
click at [445, 179] on img at bounding box center [417, 142] width 142 height 142
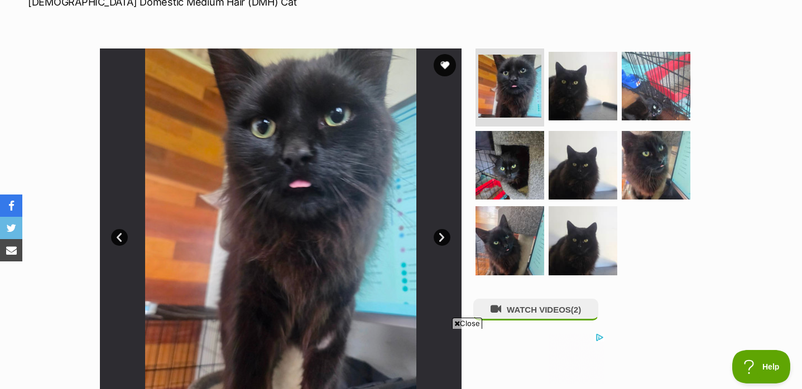
scroll to position [193, 0]
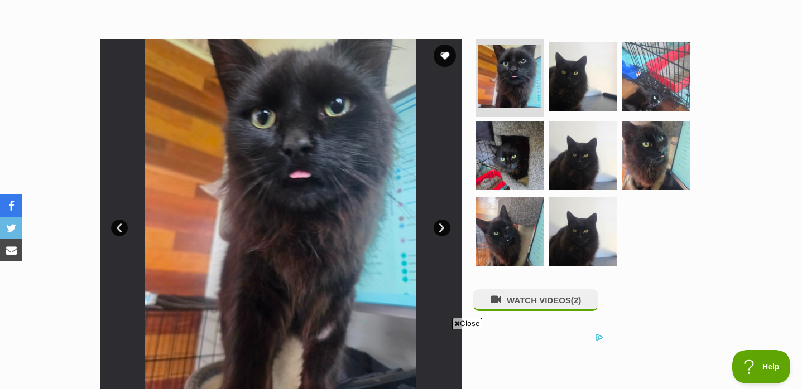
click at [444, 227] on link "Next" at bounding box center [442, 228] width 17 height 17
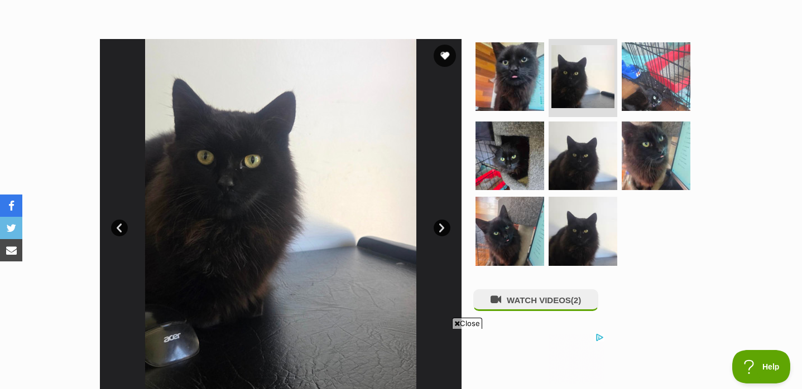
click at [444, 227] on link "Next" at bounding box center [442, 228] width 17 height 17
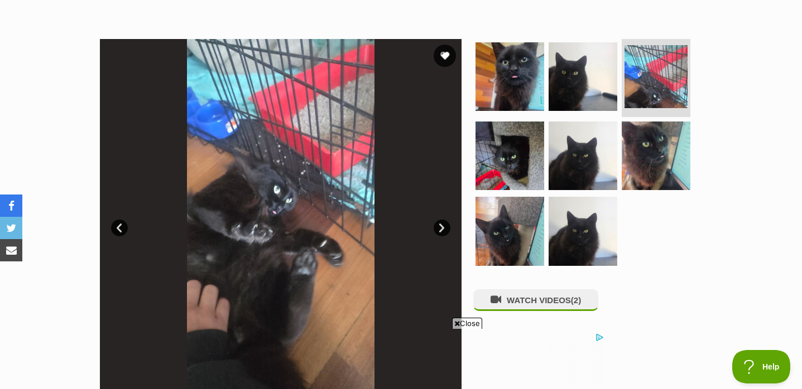
click at [444, 227] on link "Next" at bounding box center [442, 228] width 17 height 17
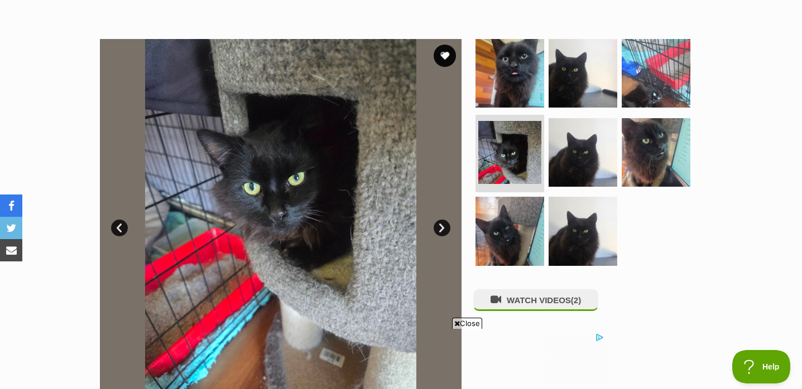
click at [444, 227] on link "Next" at bounding box center [442, 228] width 17 height 17
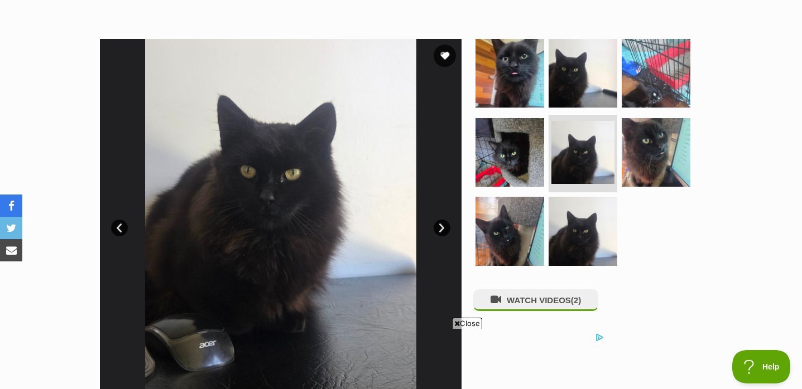
click at [444, 227] on link "Next" at bounding box center [442, 228] width 17 height 17
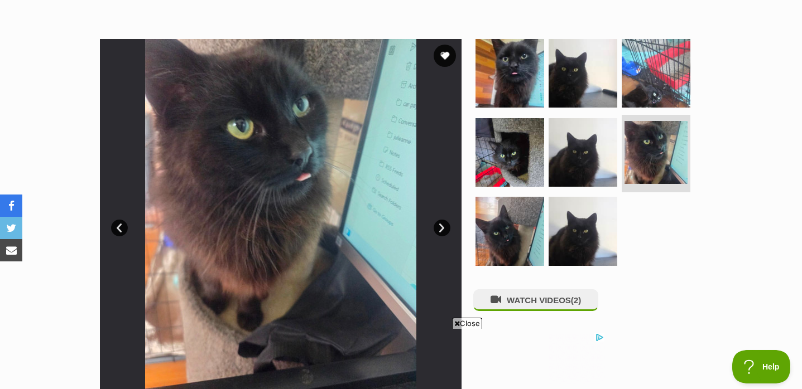
click at [444, 227] on link "Next" at bounding box center [442, 228] width 17 height 17
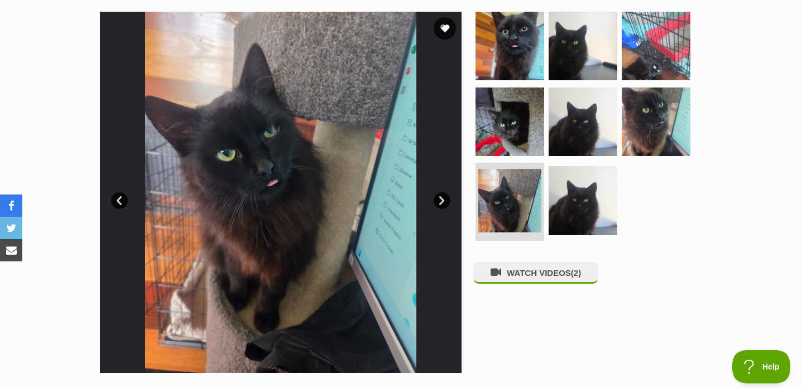
scroll to position [0, 0]
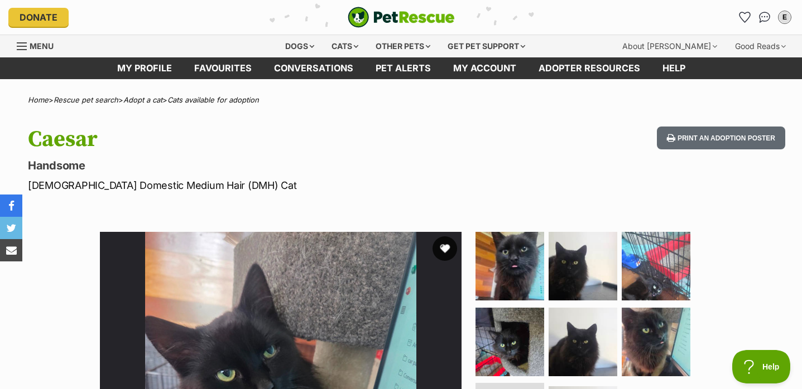
click at [447, 248] on button "favourite" at bounding box center [444, 249] width 25 height 25
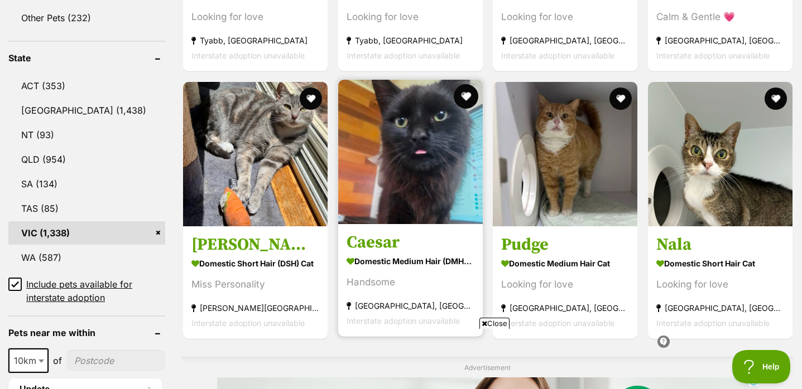
click at [462, 95] on button "favourite" at bounding box center [465, 96] width 25 height 25
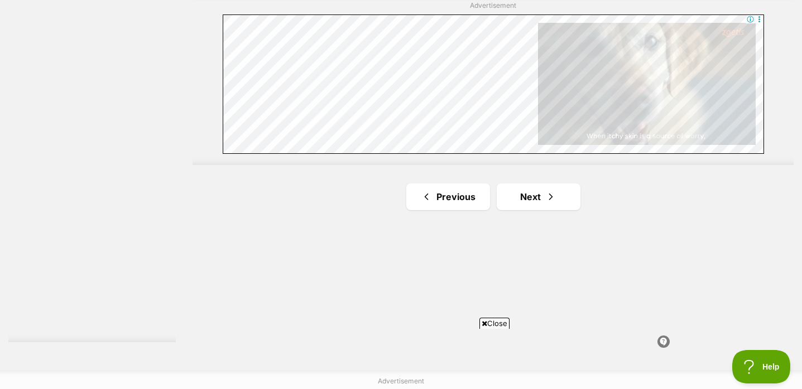
scroll to position [2017, 0]
click at [518, 192] on link "Next" at bounding box center [539, 194] width 84 height 27
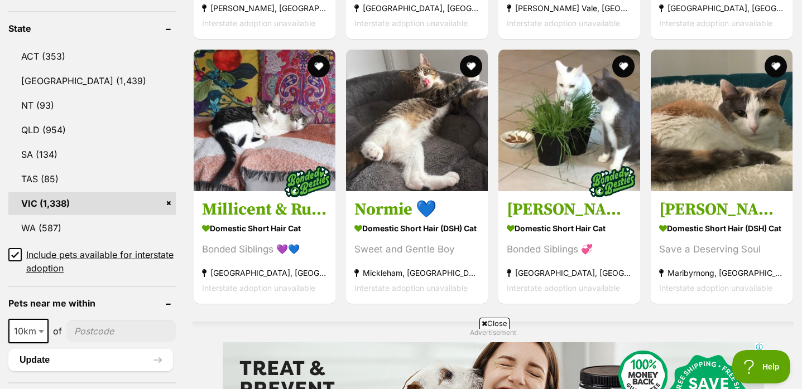
scroll to position [578, 0]
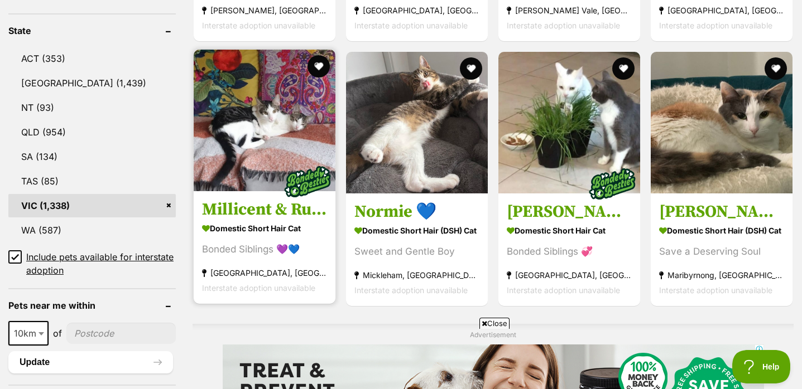
click at [242, 206] on h3 "Millicent & Rupertt 💜" at bounding box center [264, 209] width 125 height 21
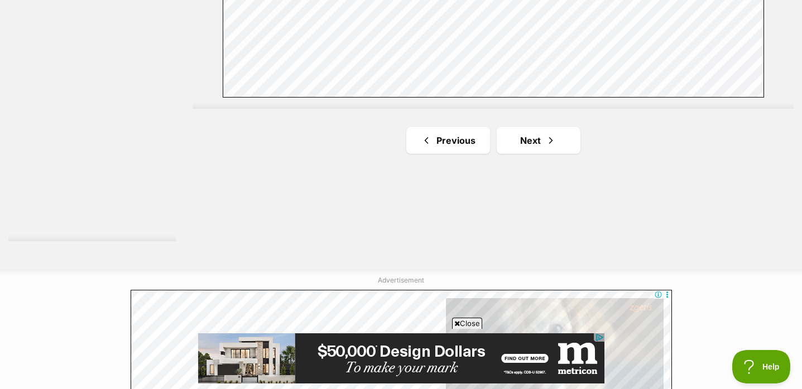
scroll to position [2075, 0]
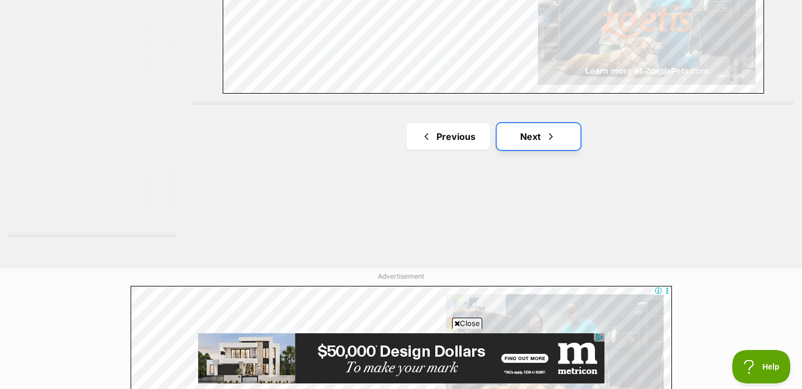
click at [541, 141] on link "Next" at bounding box center [539, 136] width 84 height 27
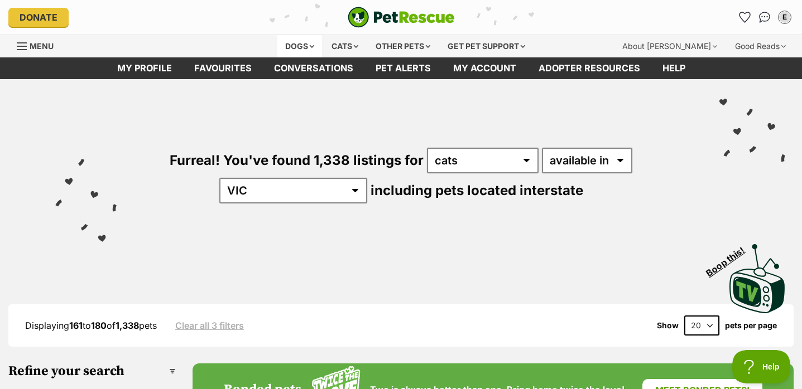
click at [301, 45] on div "Dogs" at bounding box center [299, 46] width 45 height 22
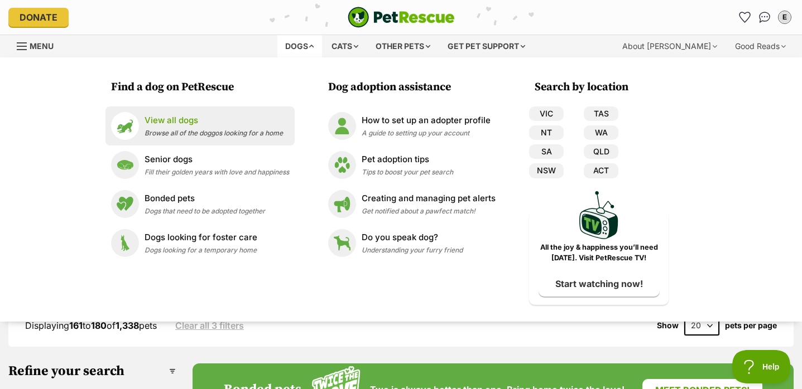
click at [224, 120] on p "View all dogs" at bounding box center [214, 120] width 138 height 13
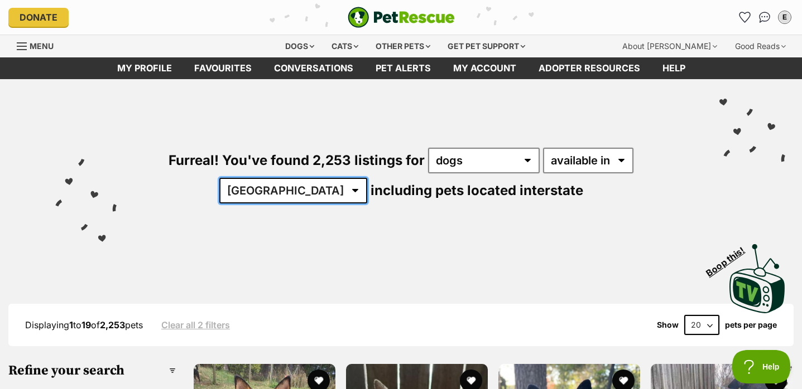
click at [367, 178] on select "[GEOGRAPHIC_DATA] [GEOGRAPHIC_DATA] [GEOGRAPHIC_DATA] [GEOGRAPHIC_DATA] [GEOGRA…" at bounding box center [293, 191] width 148 height 26
select select "VIC"
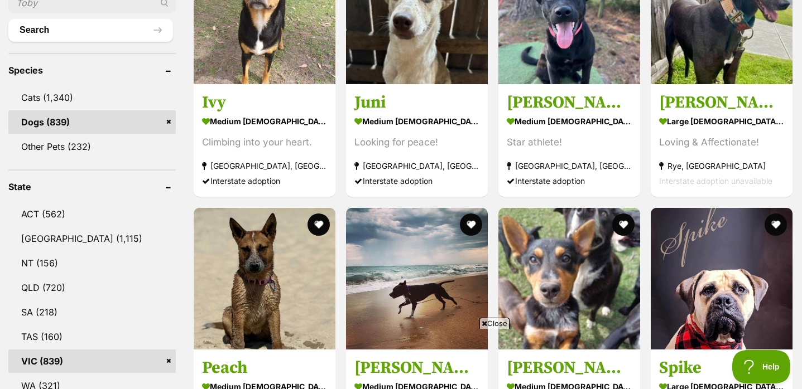
scroll to position [426, 0]
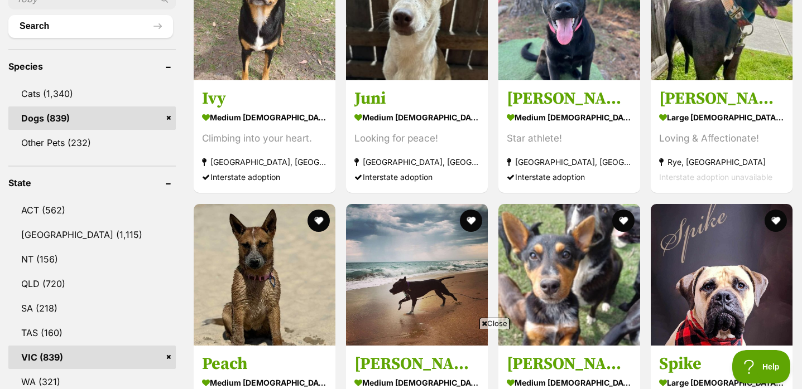
click at [48, 352] on link "VIC (839)" at bounding box center [91, 357] width 167 height 23
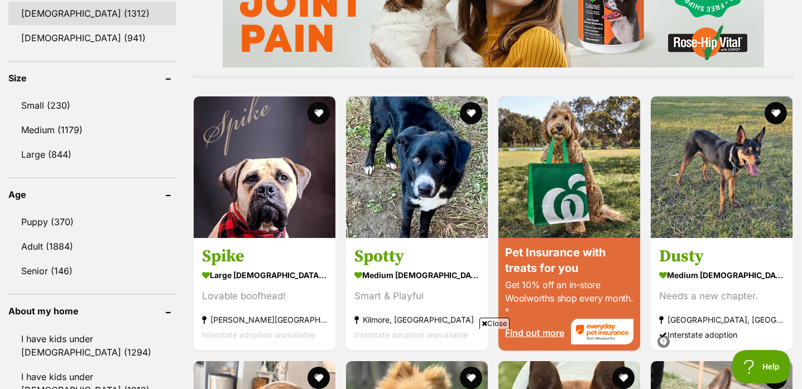
scroll to position [1002, 0]
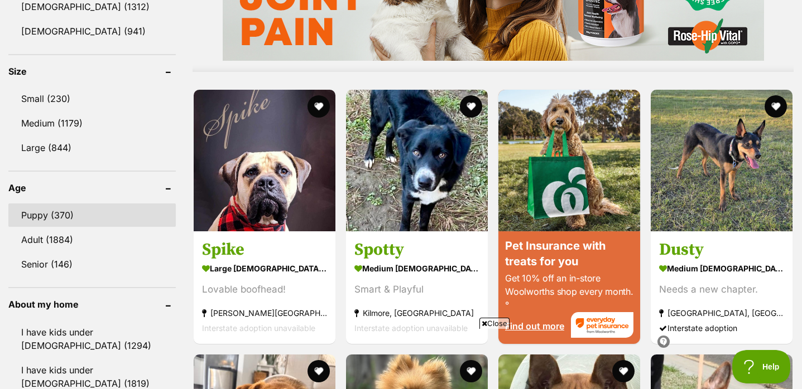
click at [66, 216] on link "Puppy (370)" at bounding box center [91, 215] width 167 height 23
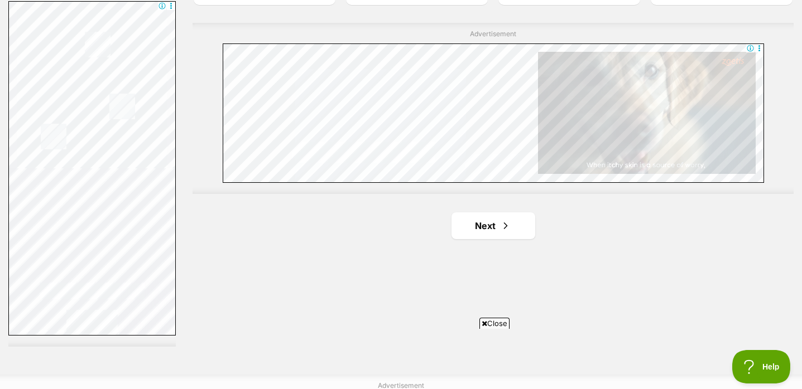
scroll to position [2056, 0]
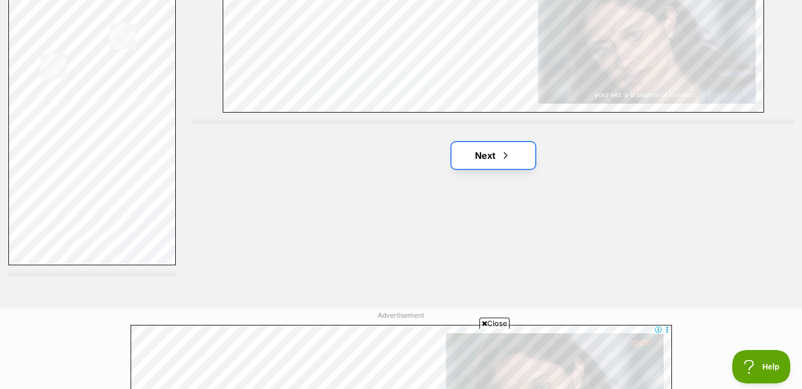
click at [463, 153] on link "Next" at bounding box center [493, 155] width 84 height 27
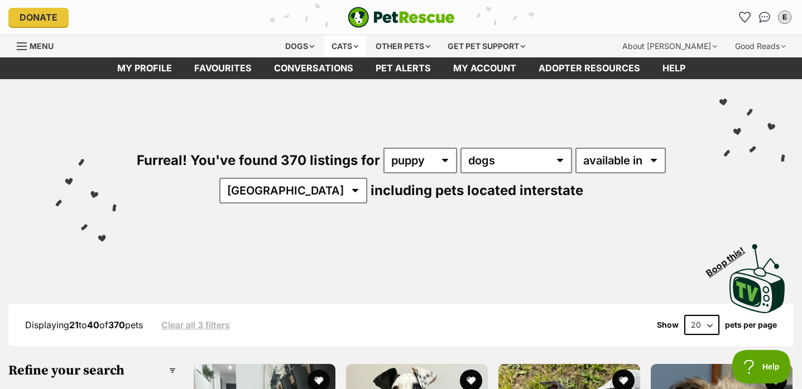
click at [354, 49] on div "Cats" at bounding box center [345, 46] width 42 height 22
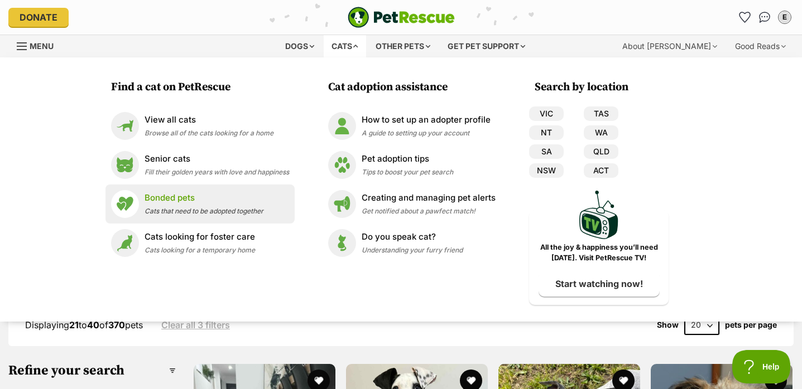
click at [187, 202] on p "Bonded pets" at bounding box center [204, 198] width 119 height 13
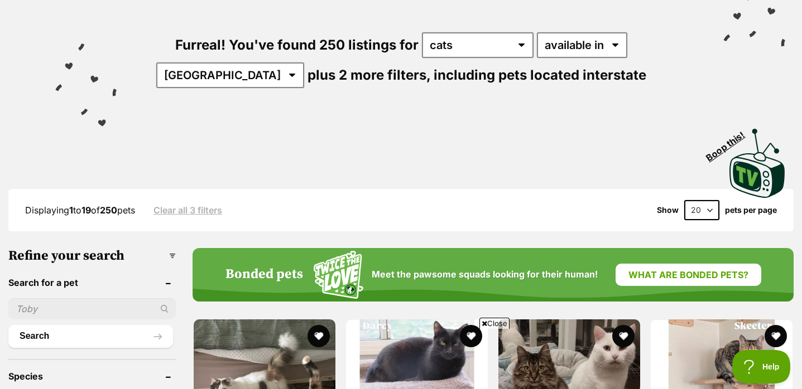
scroll to position [108, 0]
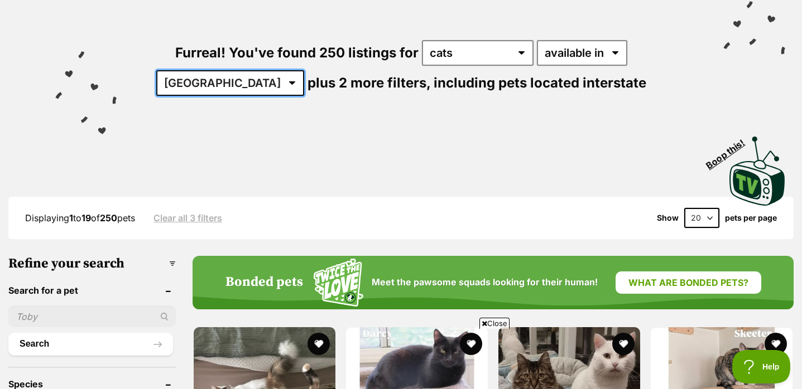
click at [304, 70] on select "[GEOGRAPHIC_DATA] [GEOGRAPHIC_DATA] [GEOGRAPHIC_DATA] [GEOGRAPHIC_DATA] [GEOGRA…" at bounding box center [230, 83] width 148 height 26
select select "VIC"
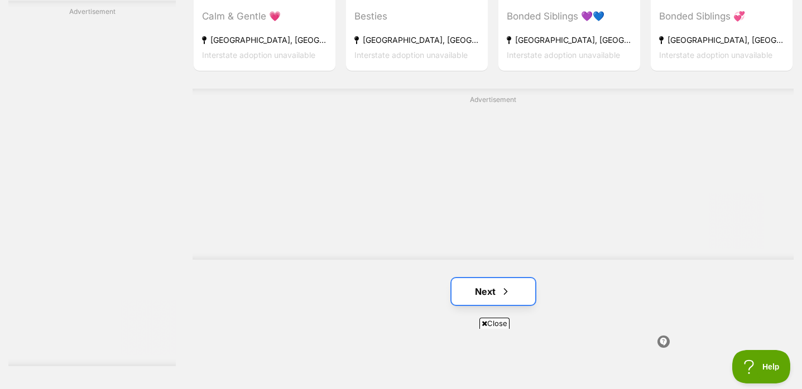
click at [473, 291] on link "Next" at bounding box center [493, 291] width 84 height 27
